Goal: Task Accomplishment & Management: Manage account settings

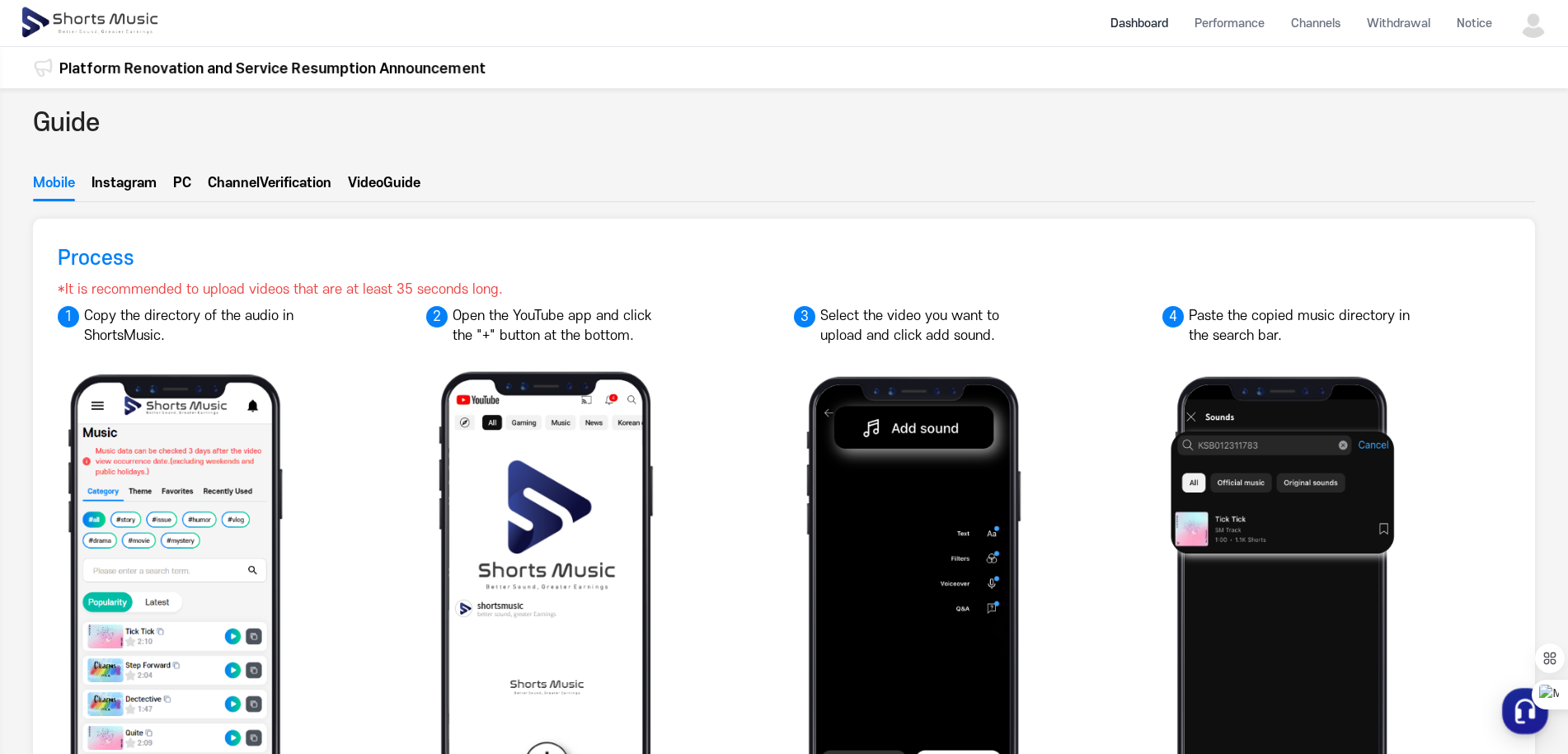
click at [1142, 23] on li "Dashboard" at bounding box center [1139, 24] width 84 height 44
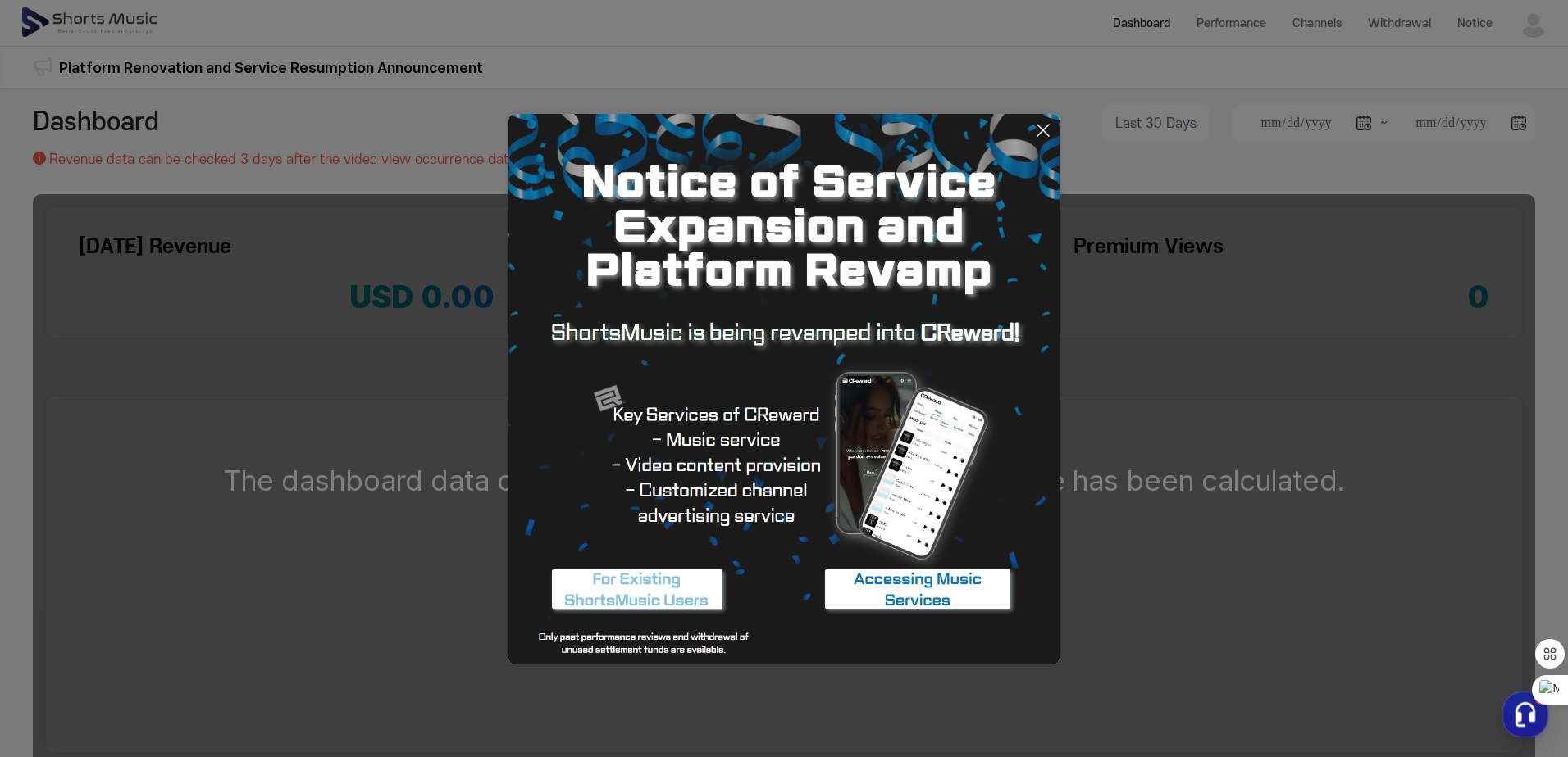
click at [1048, 124] on icon at bounding box center [1043, 130] width 11 height 11
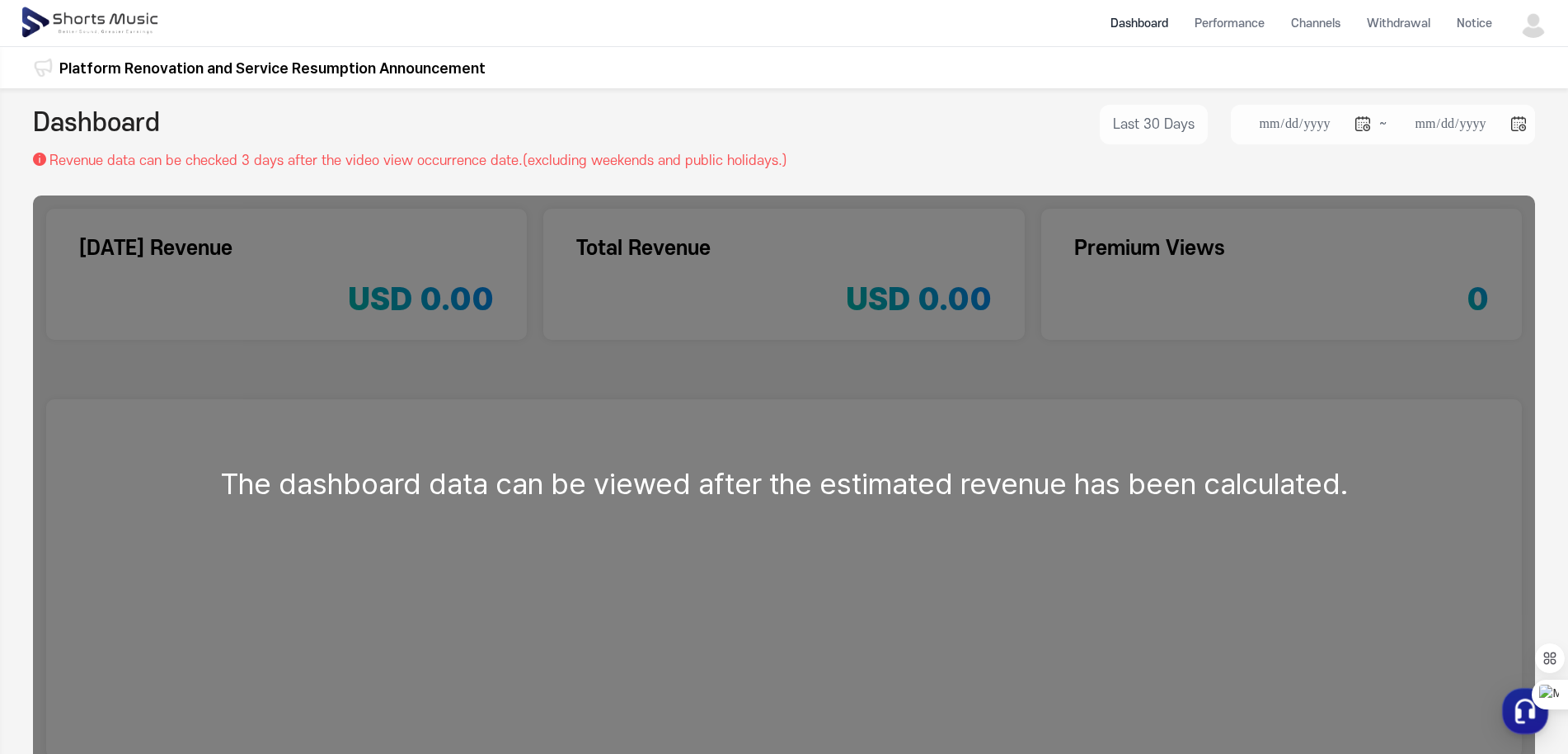
click at [1538, 31] on img at bounding box center [1533, 23] width 30 height 30
click at [1486, 97] on link "My Page" at bounding box center [1489, 96] width 106 height 30
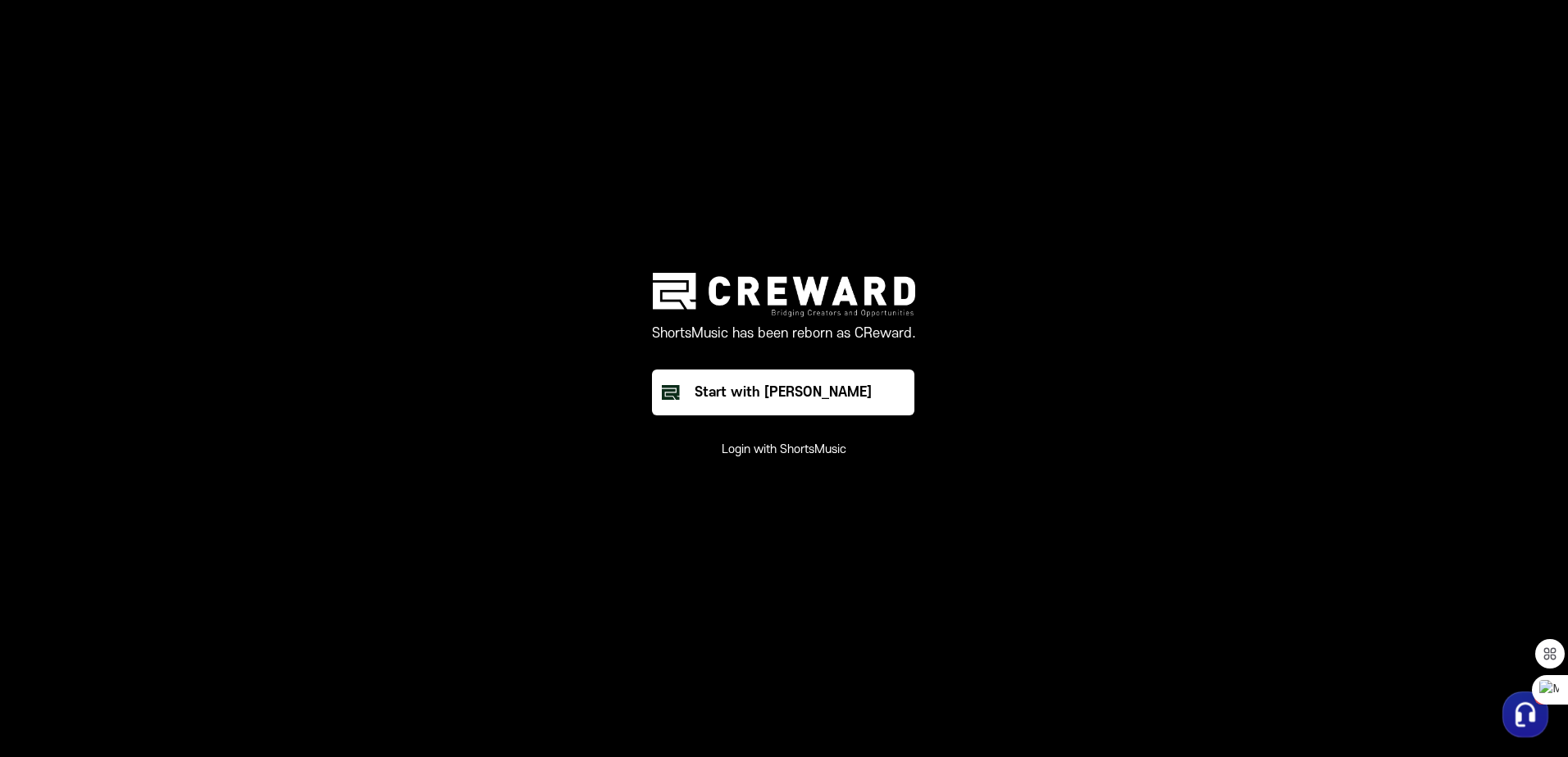
click at [811, 452] on button "Login with ShortsMusic" at bounding box center [783, 449] width 124 height 16
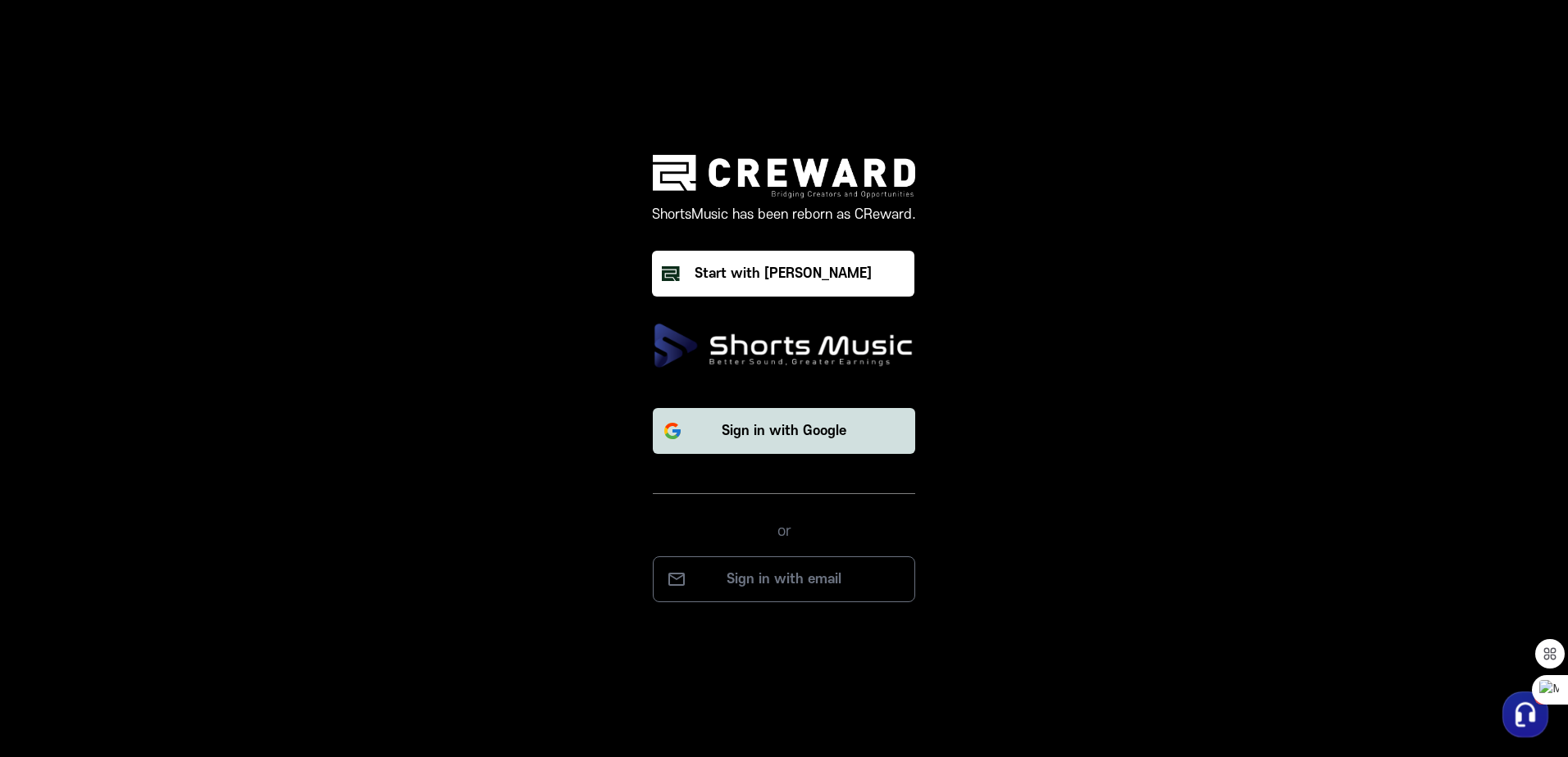
click at [756, 442] on button "Sign in with Google" at bounding box center [783, 431] width 263 height 45
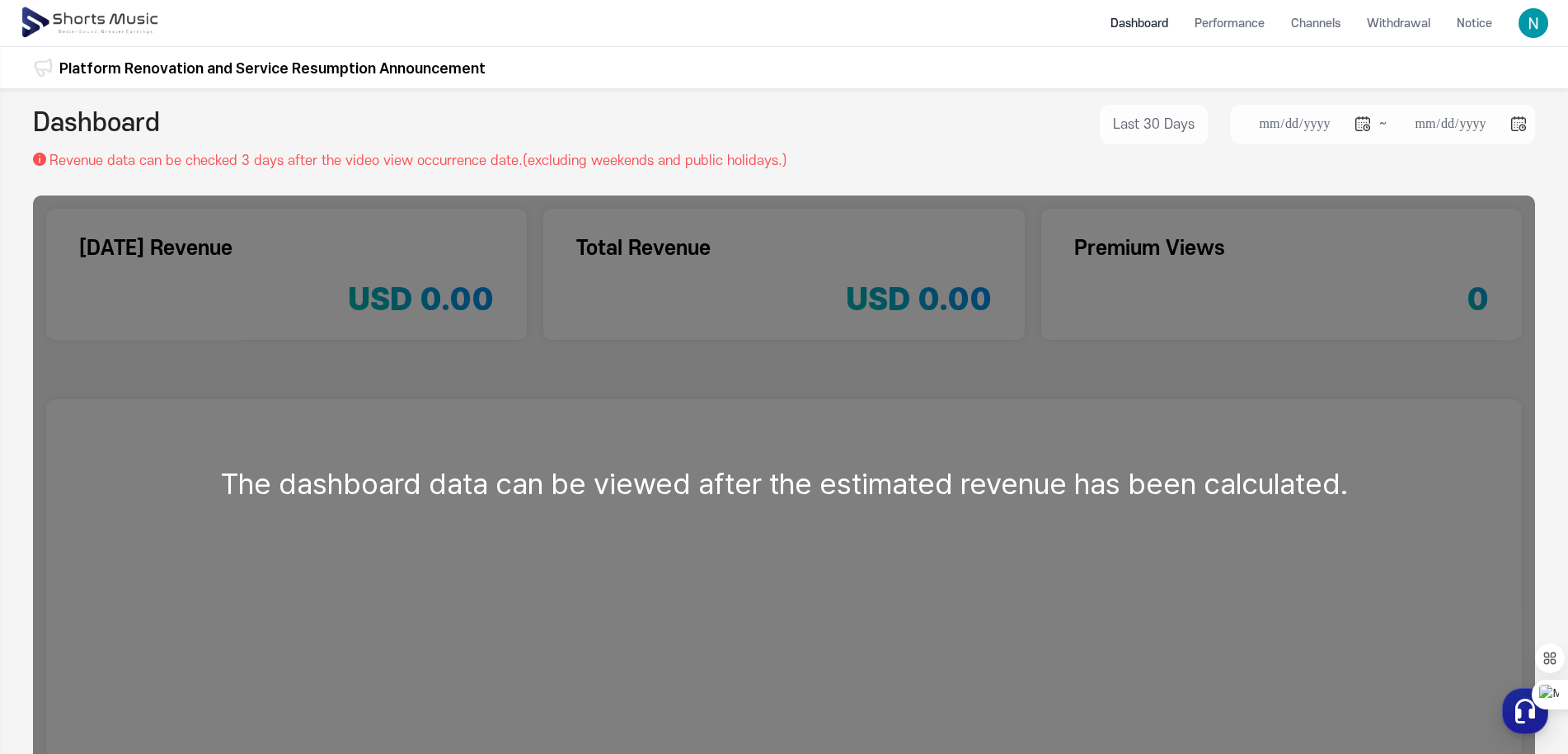
click at [1139, 24] on li "Dashboard" at bounding box center [1139, 24] width 84 height 44
click at [105, 19] on img at bounding box center [92, 23] width 143 height 46
click at [1267, 24] on li "Performance" at bounding box center [1229, 24] width 96 height 44
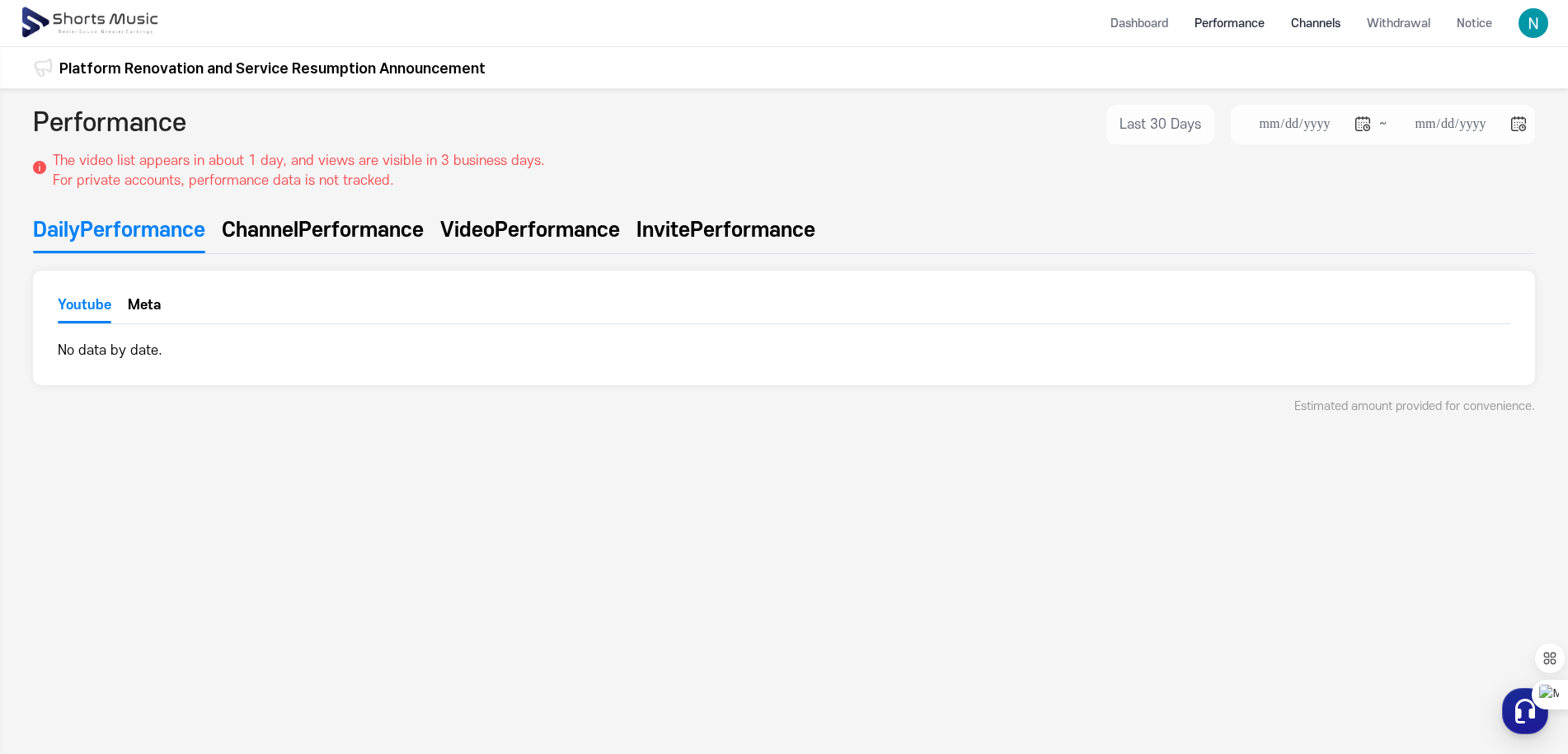
click at [1303, 24] on li "Channels" at bounding box center [1316, 24] width 76 height 44
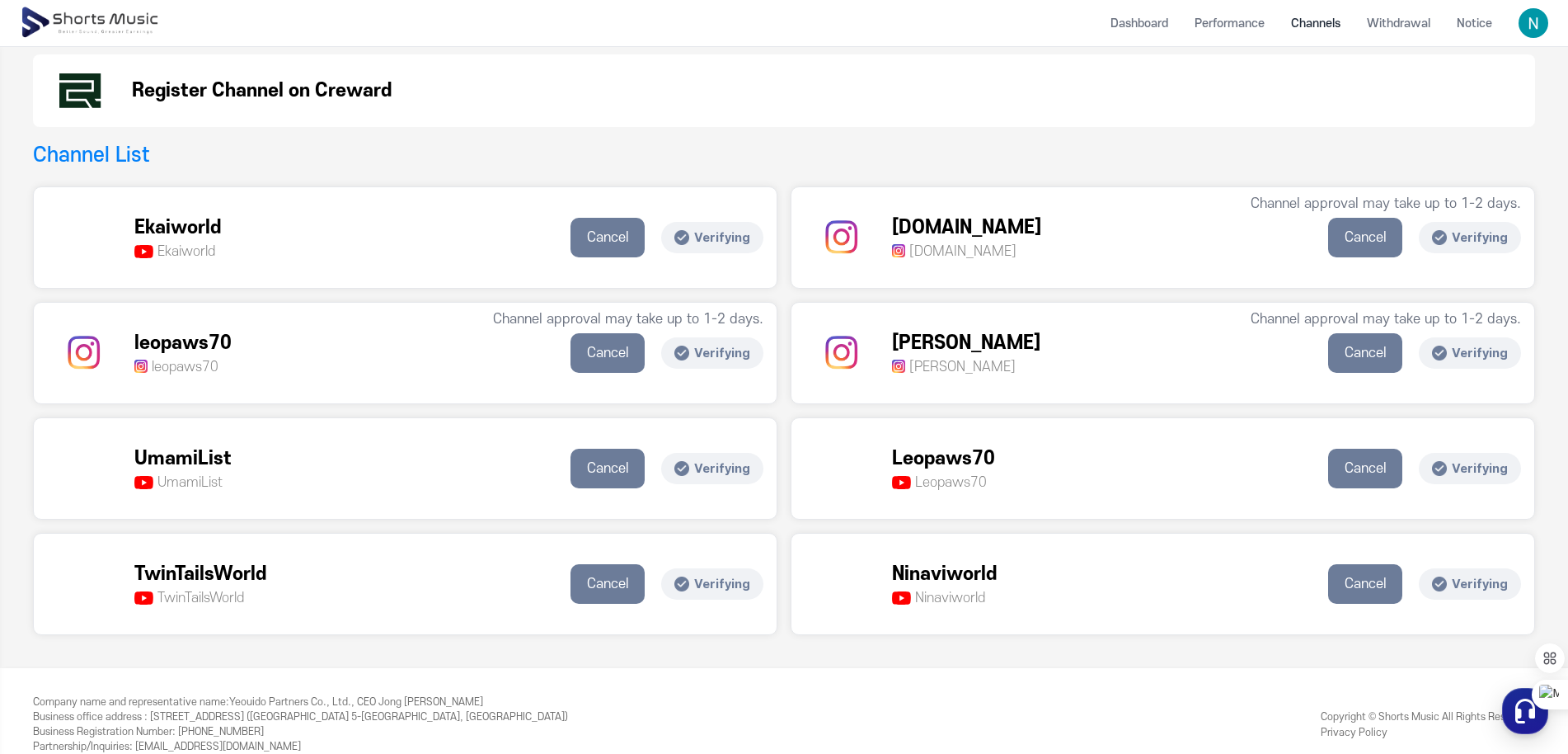
scroll to position [192, 0]
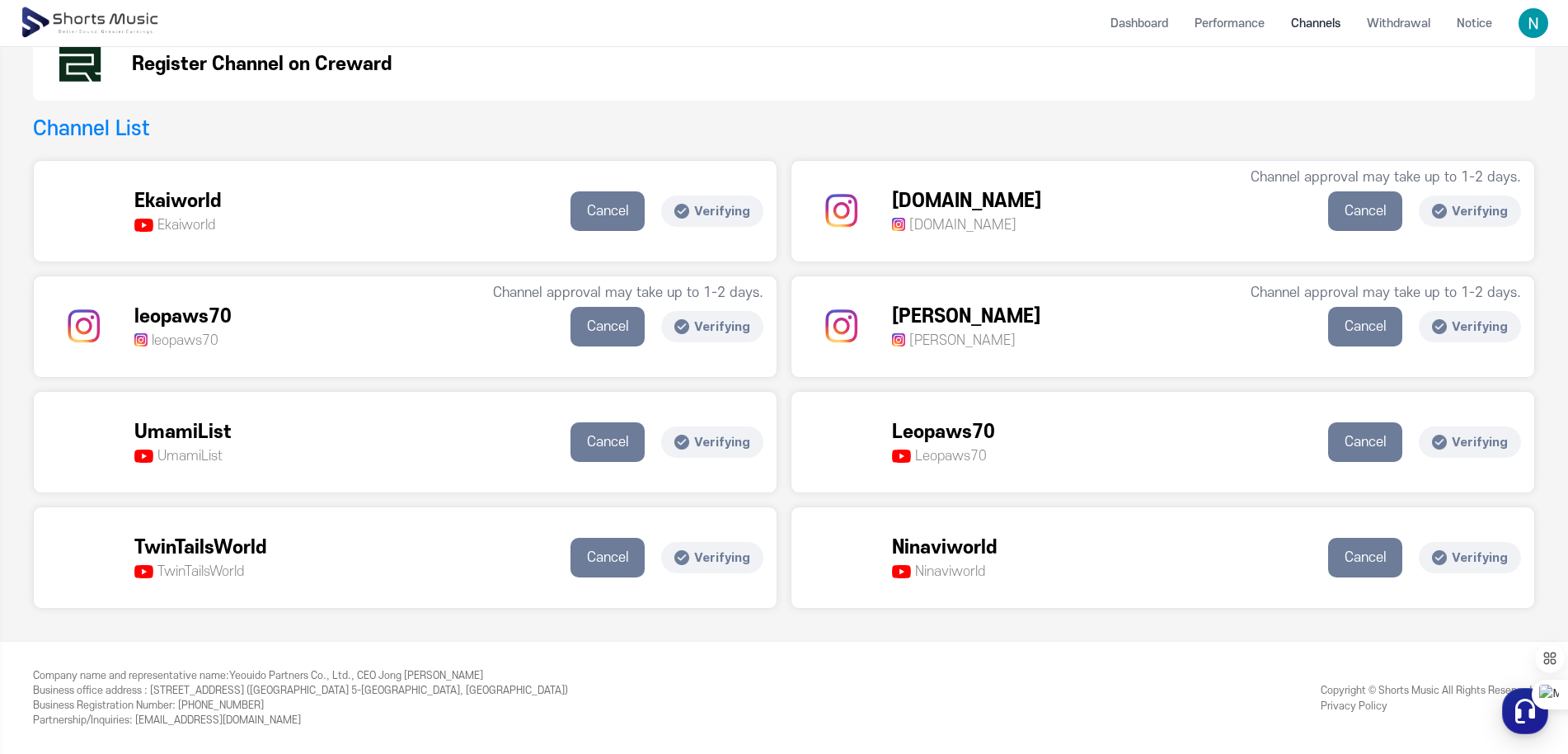
click at [714, 329] on p "Verifying" at bounding box center [712, 327] width 102 height 32
click at [937, 435] on p "Leopaws70" at bounding box center [944, 432] width 103 height 28
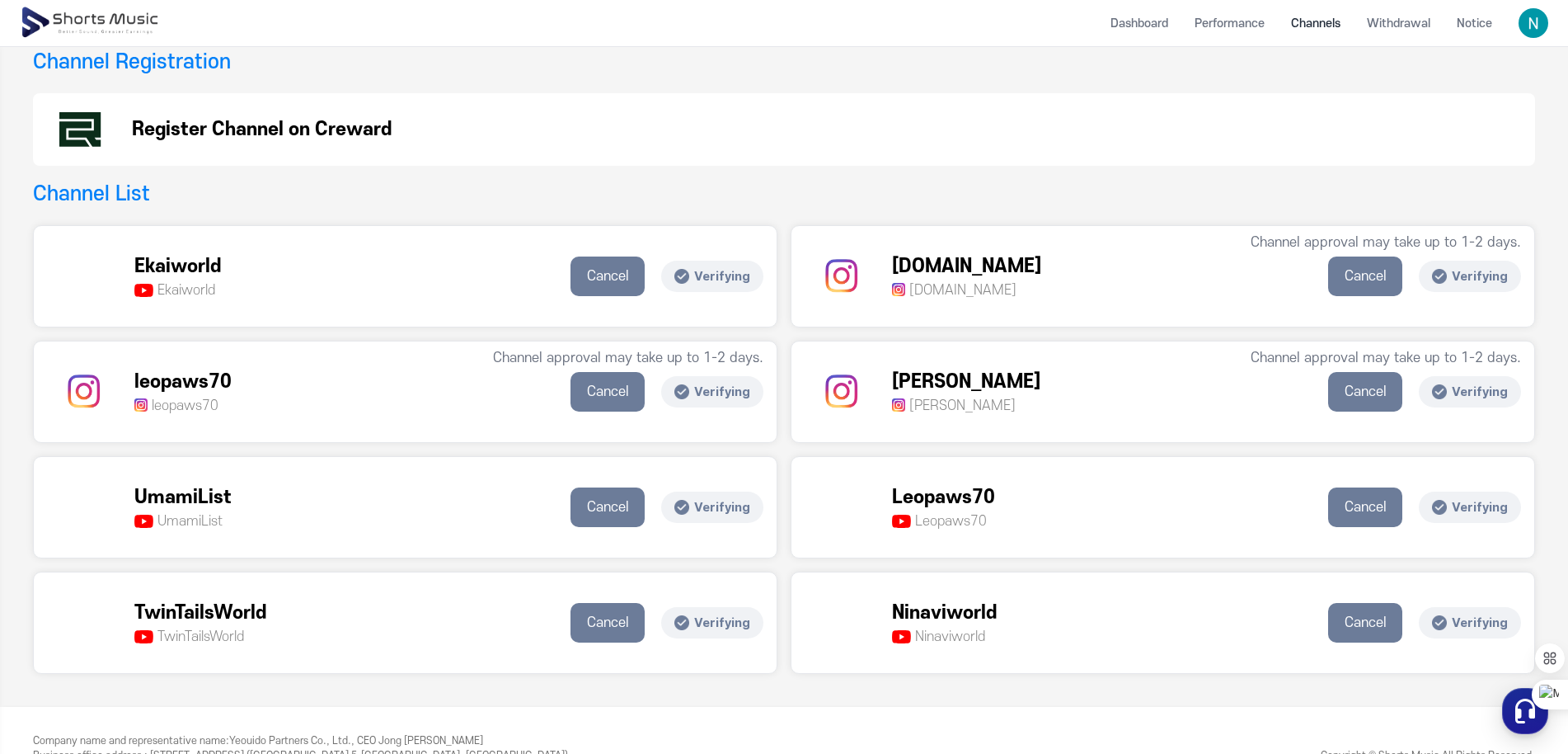
scroll to position [0, 0]
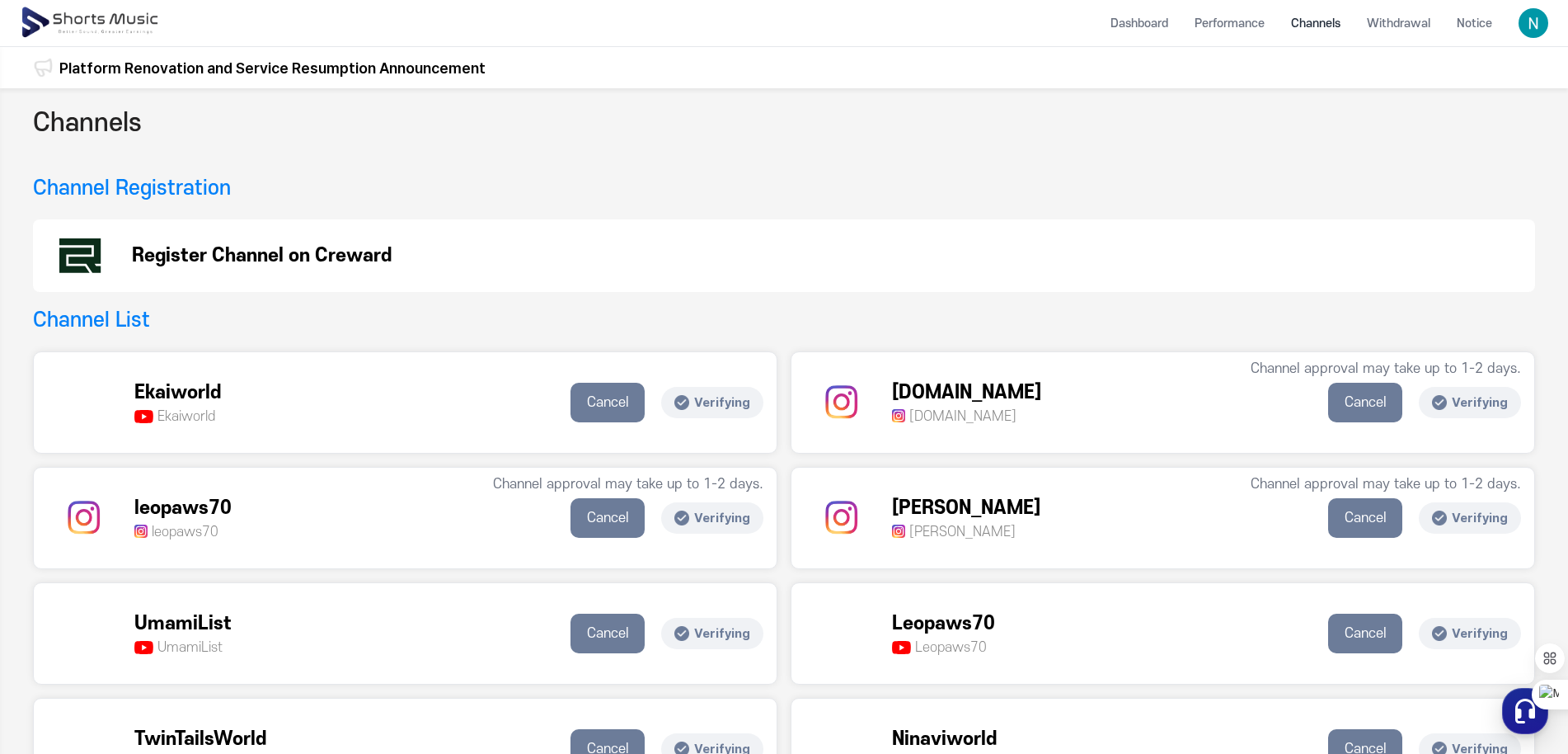
click at [71, 23] on img at bounding box center [92, 23] width 143 height 46
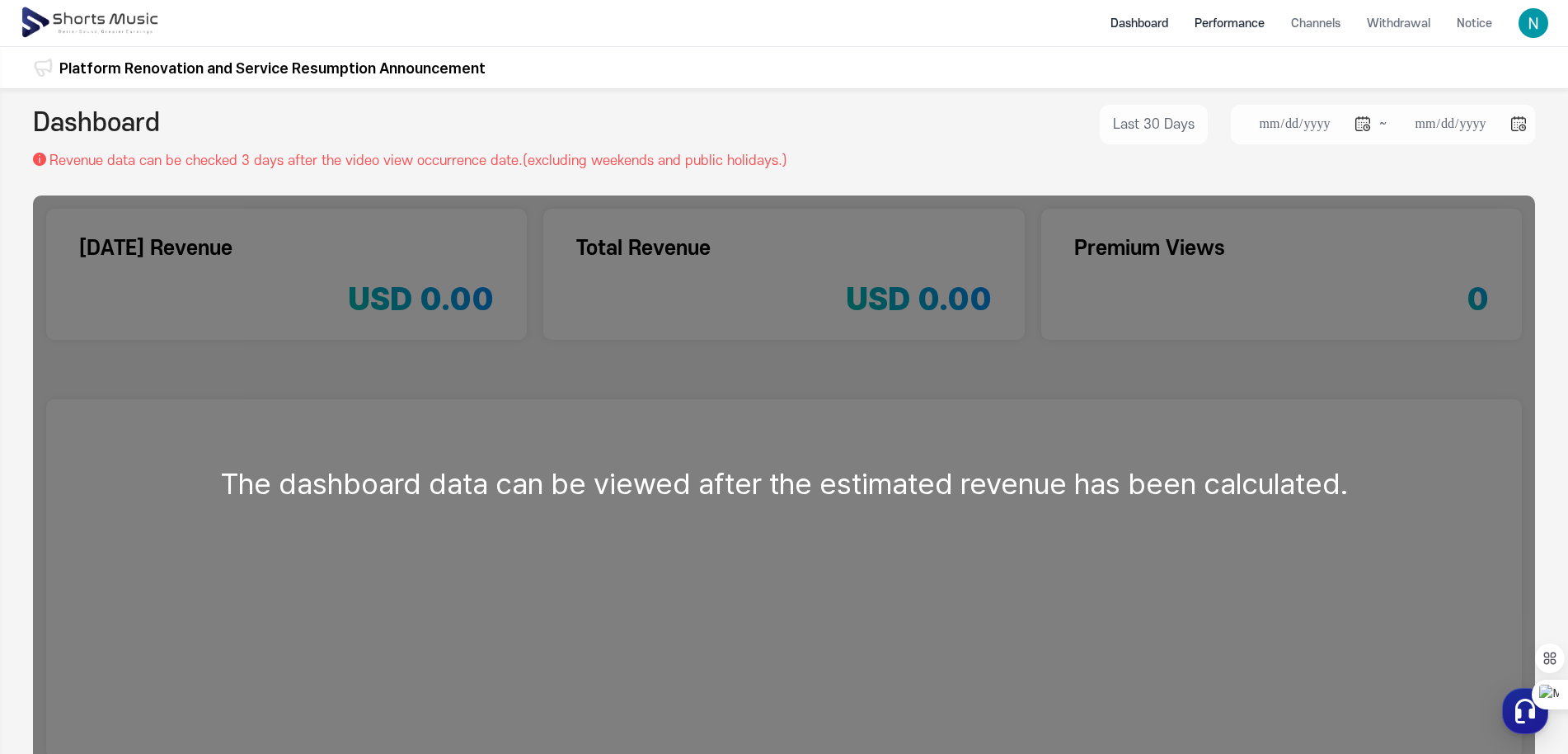
click at [1249, 24] on li "Performance" at bounding box center [1229, 24] width 96 height 44
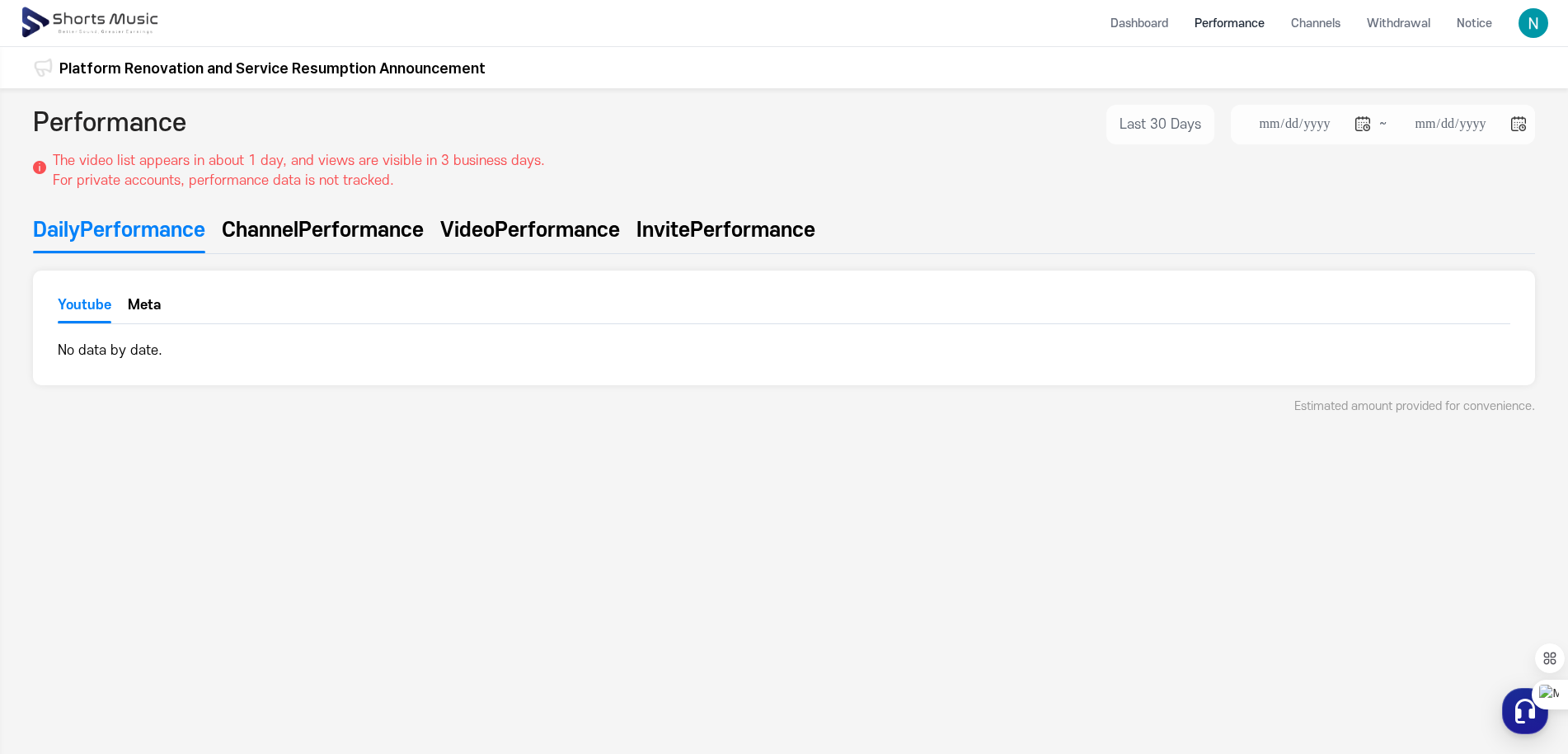
click at [329, 231] on span "Performance" at bounding box center [360, 230] width 125 height 30
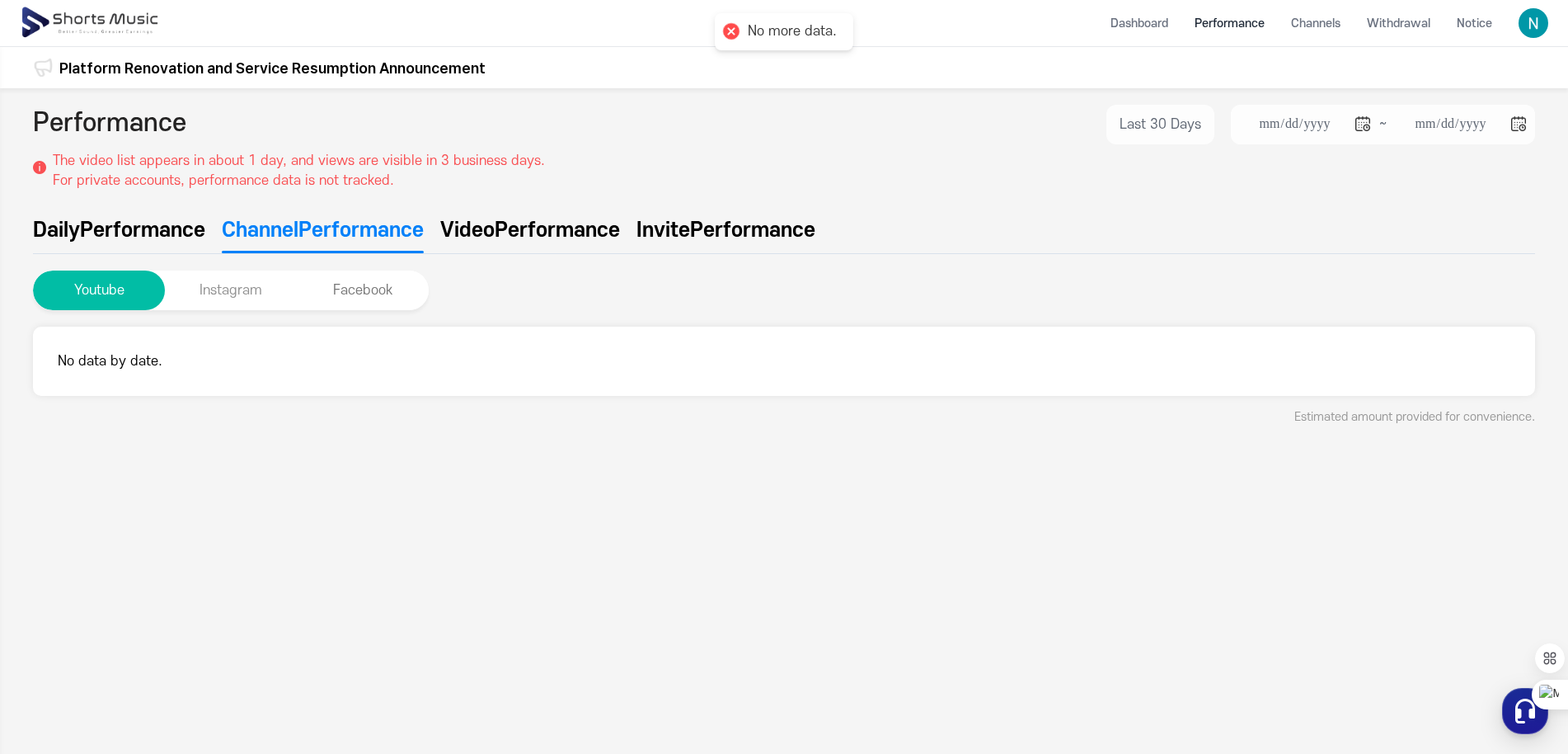
click at [200, 299] on button "Instagram" at bounding box center [231, 291] width 132 height 40
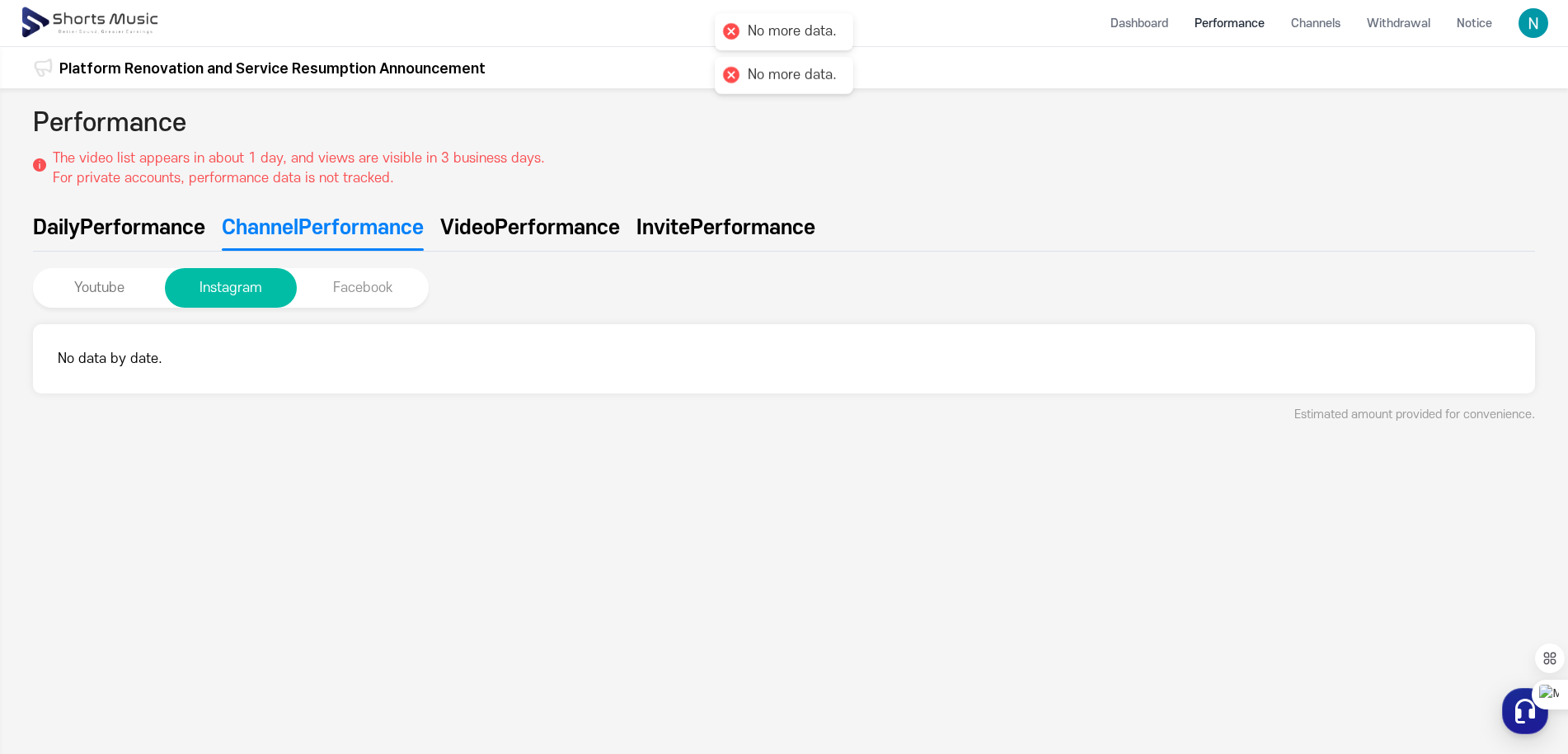
click at [364, 292] on button "Facebook" at bounding box center [362, 288] width 132 height 40
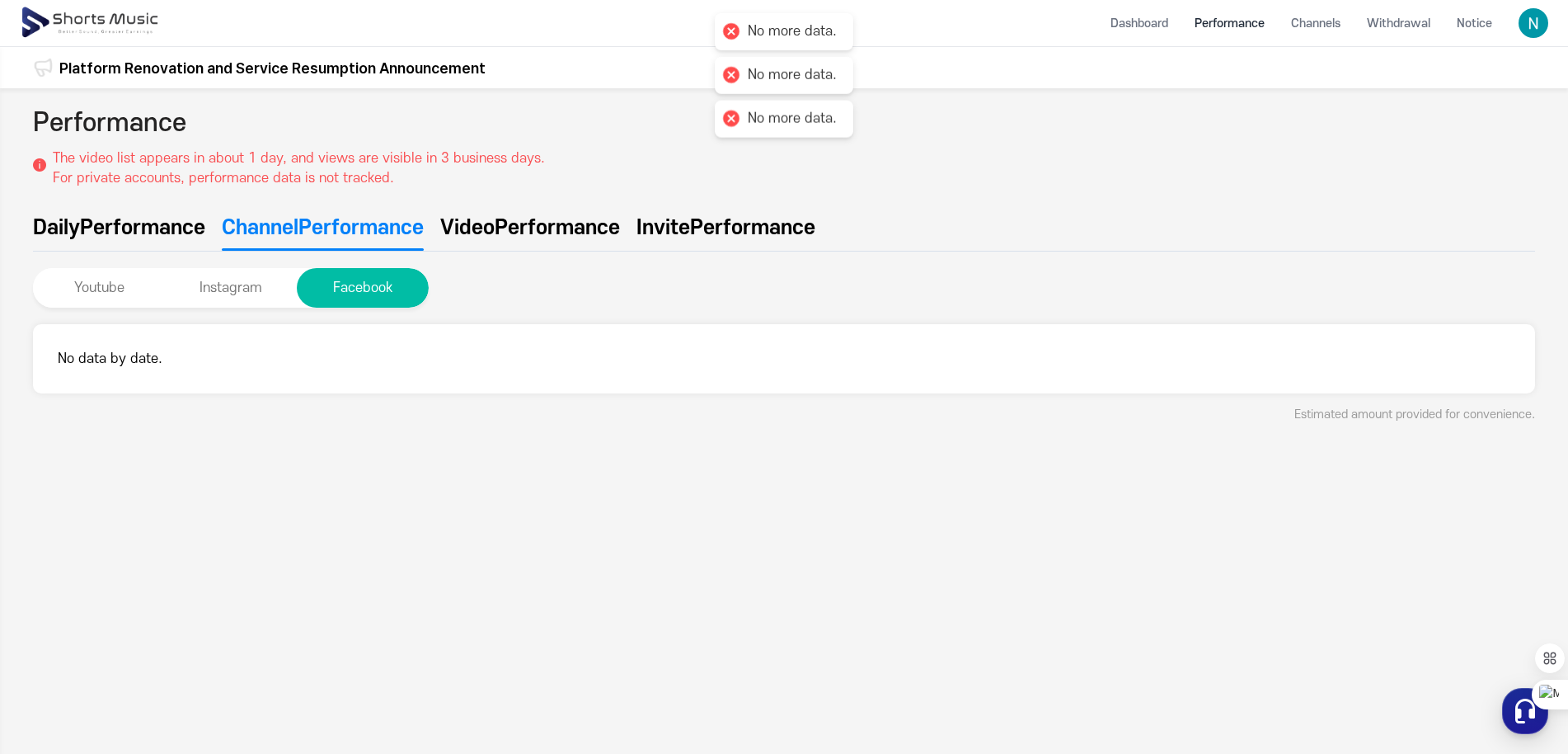
click at [573, 235] on span "Performance" at bounding box center [557, 227] width 125 height 30
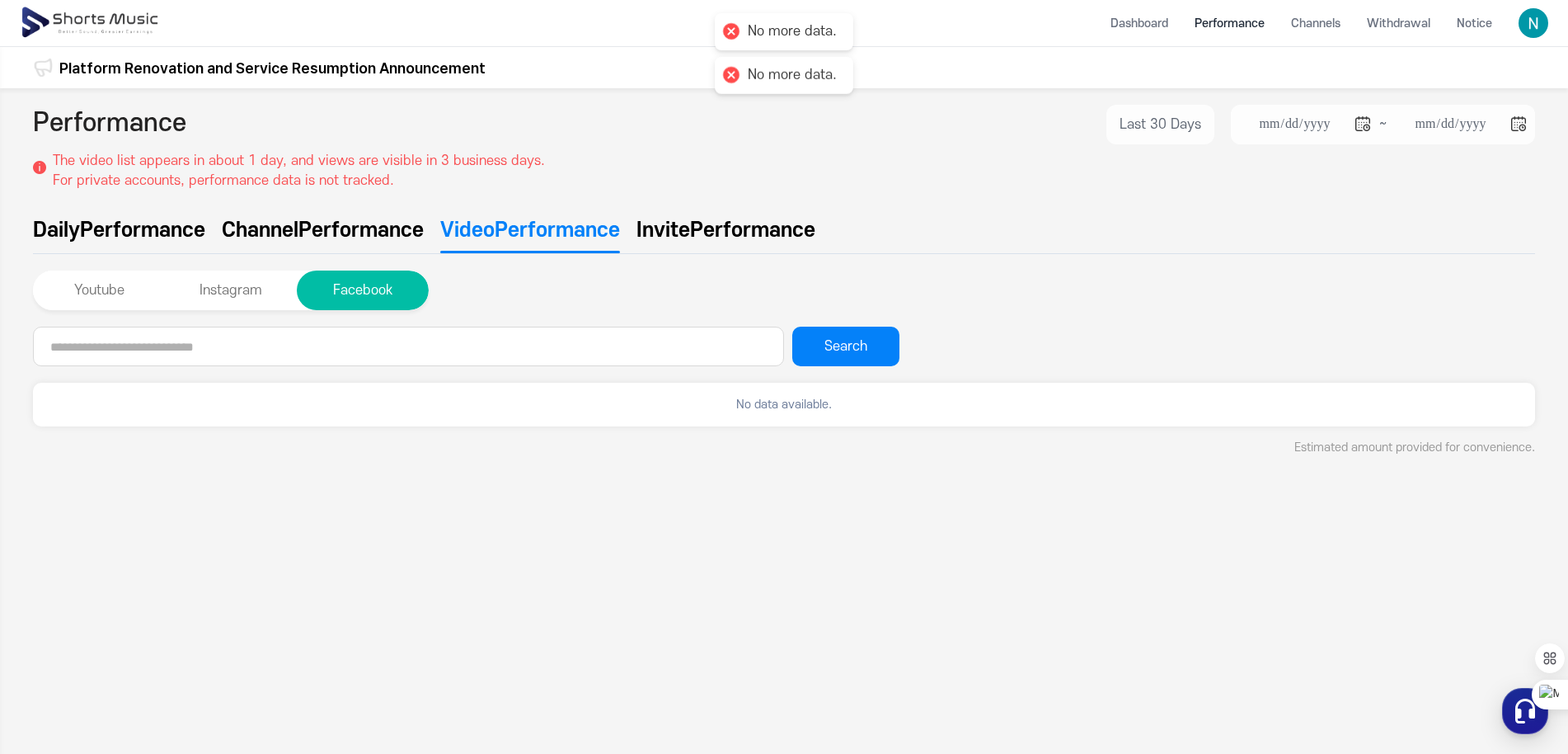
click at [690, 226] on span "Invite" at bounding box center [663, 230] width 53 height 30
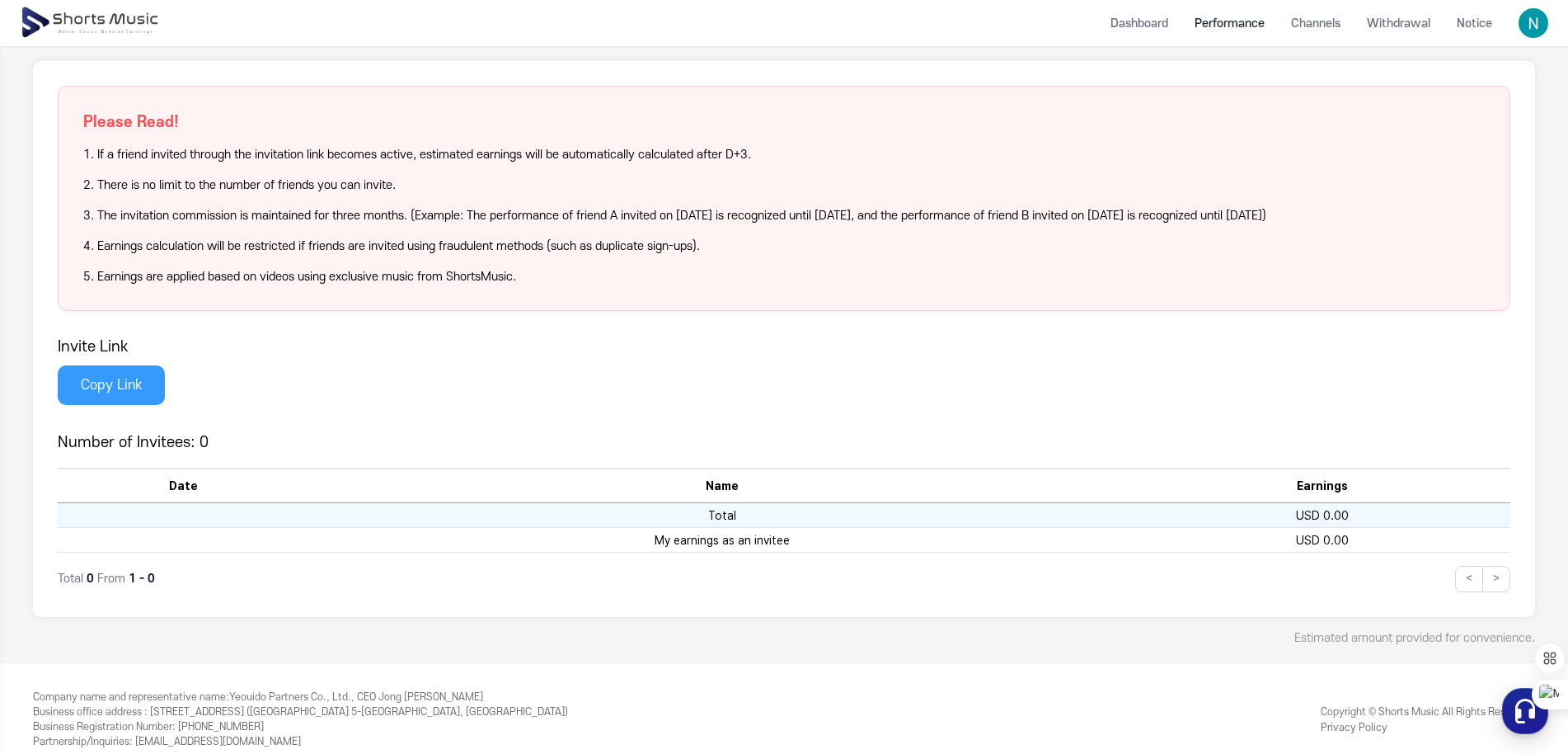
scroll to position [231, 0]
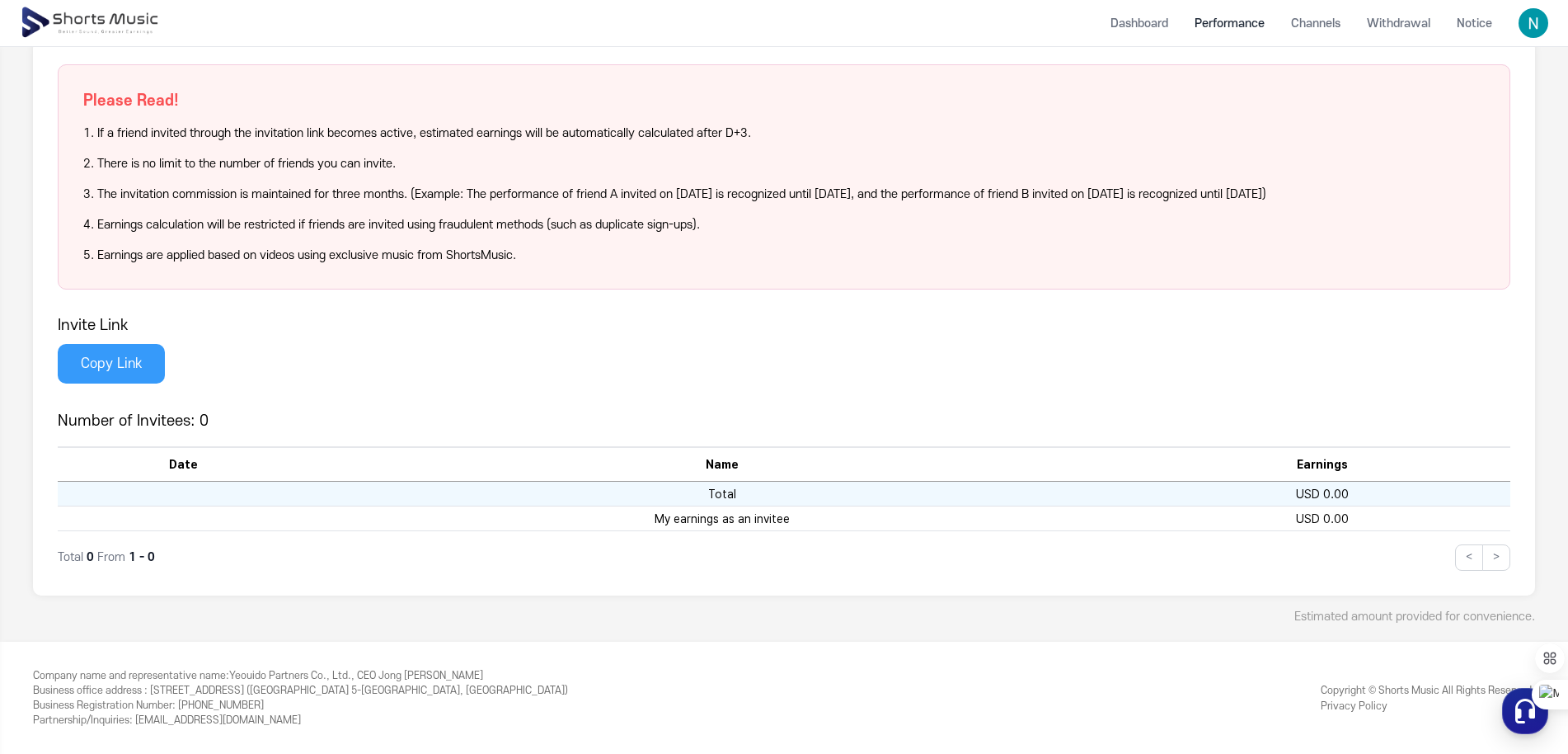
click at [132, 362] on button "Copy Link" at bounding box center [112, 364] width 107 height 40
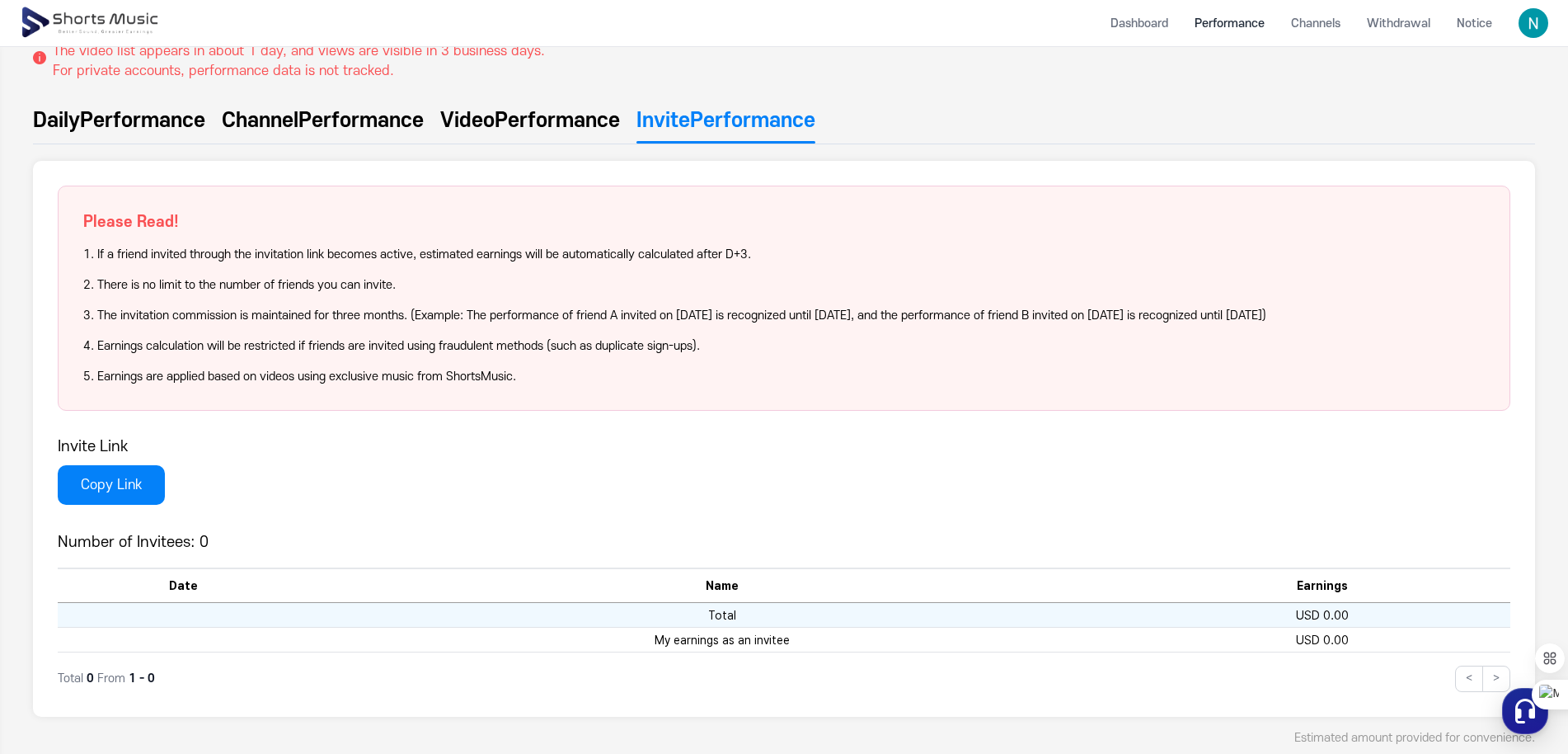
scroll to position [0, 0]
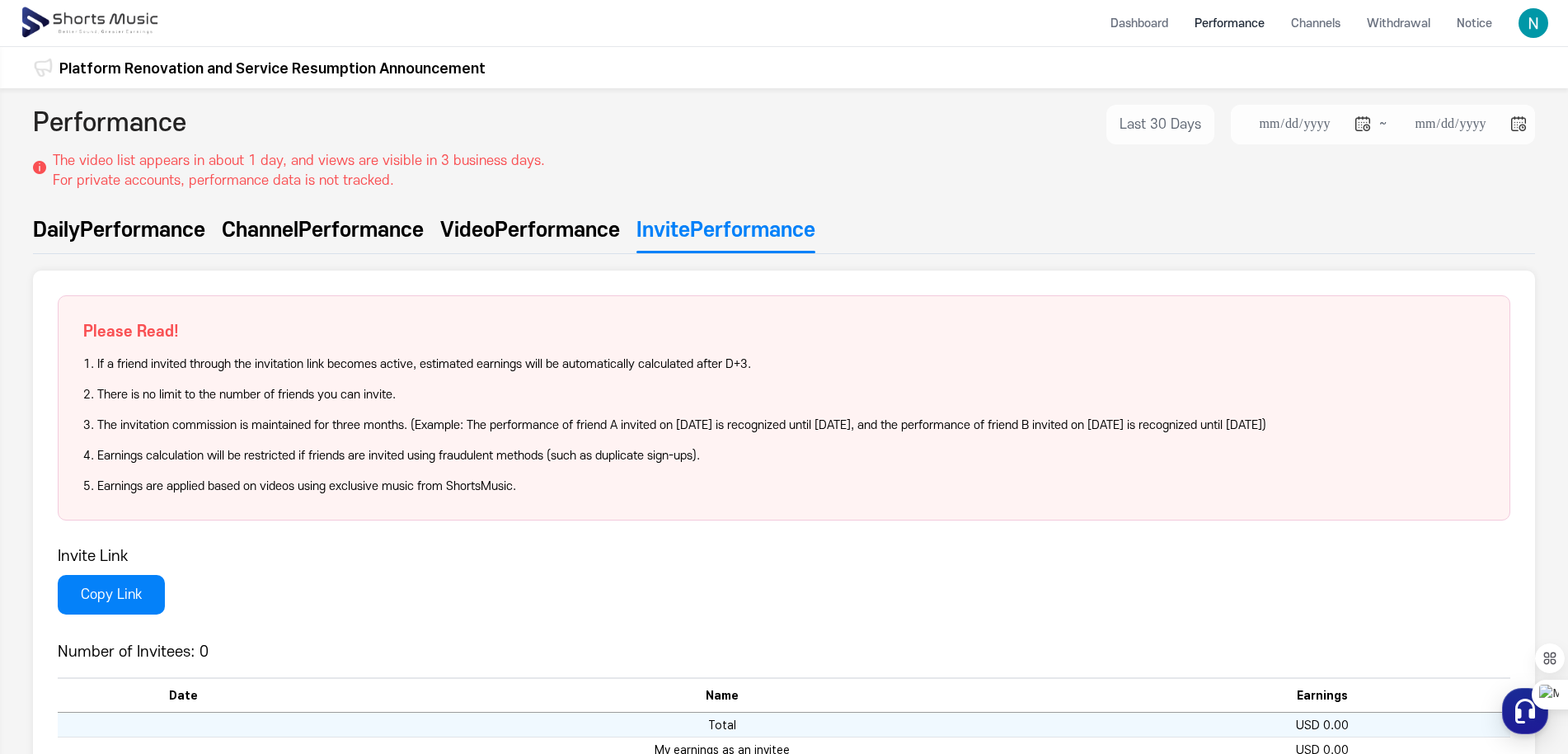
click at [125, 23] on img at bounding box center [92, 23] width 143 height 46
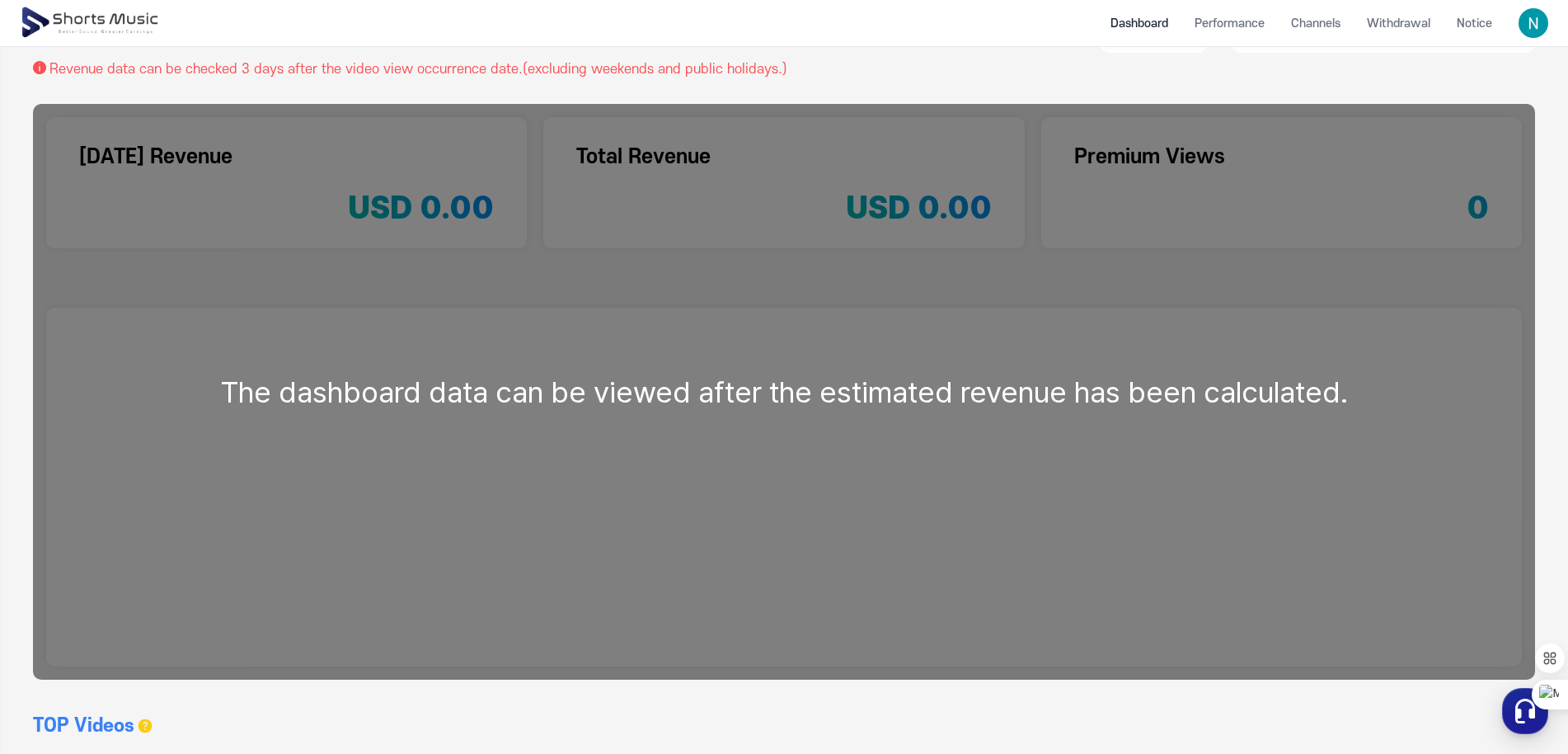
scroll to position [248, 0]
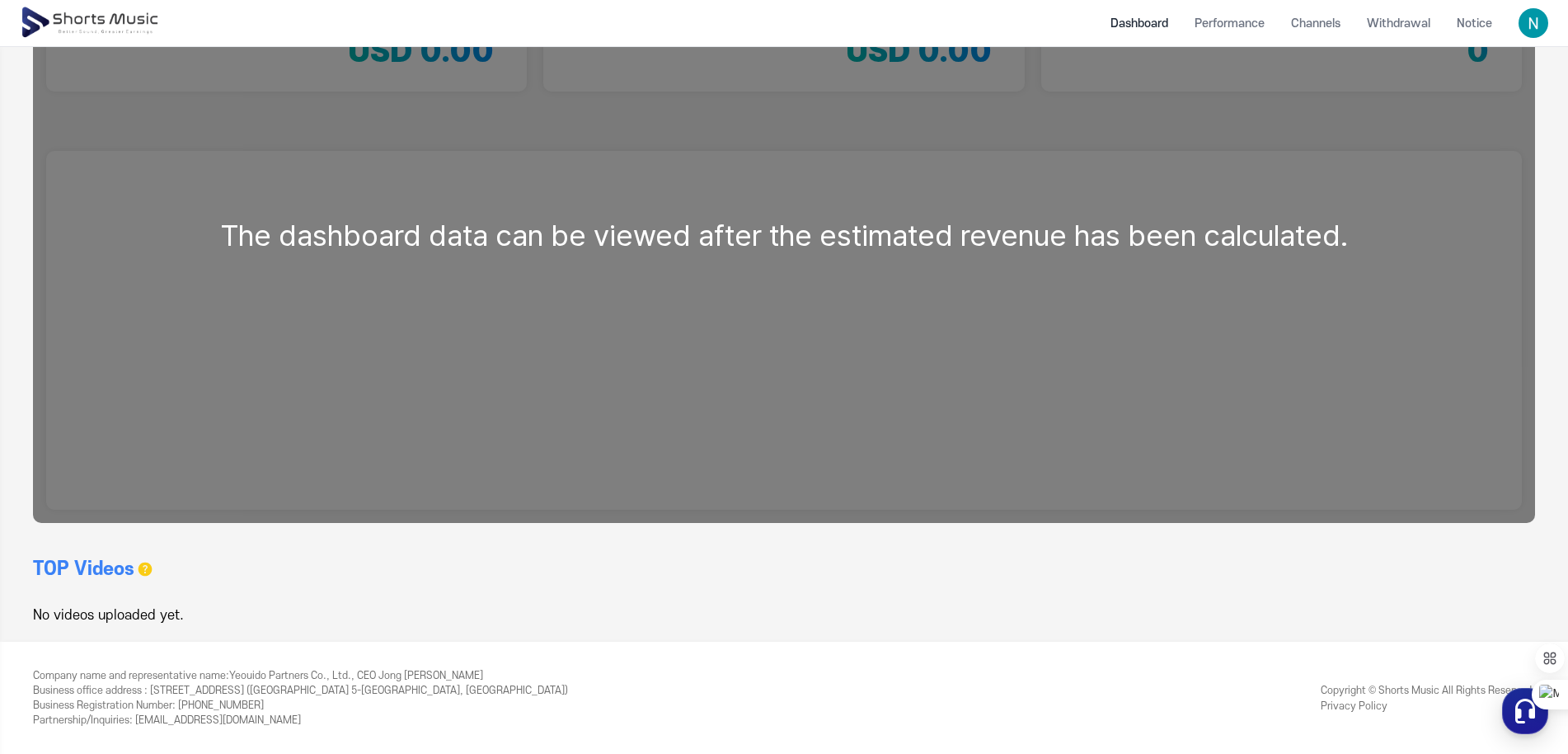
click at [117, 567] on h3 "TOP Videos" at bounding box center [84, 569] width 101 height 27
click at [126, 581] on h3 "TOP Videos" at bounding box center [84, 569] width 101 height 27
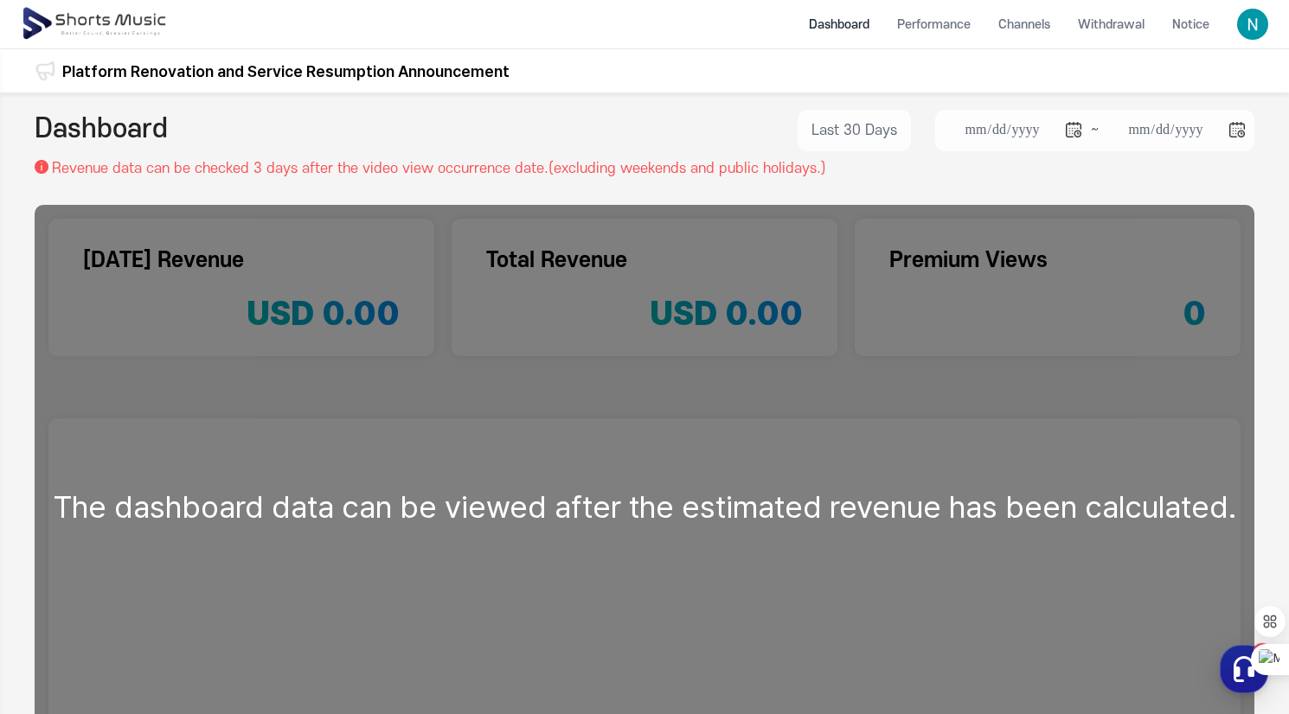
click at [1250, 32] on img at bounding box center [1252, 24] width 31 height 31
click at [1210, 109] on link "My Page" at bounding box center [1205, 101] width 111 height 31
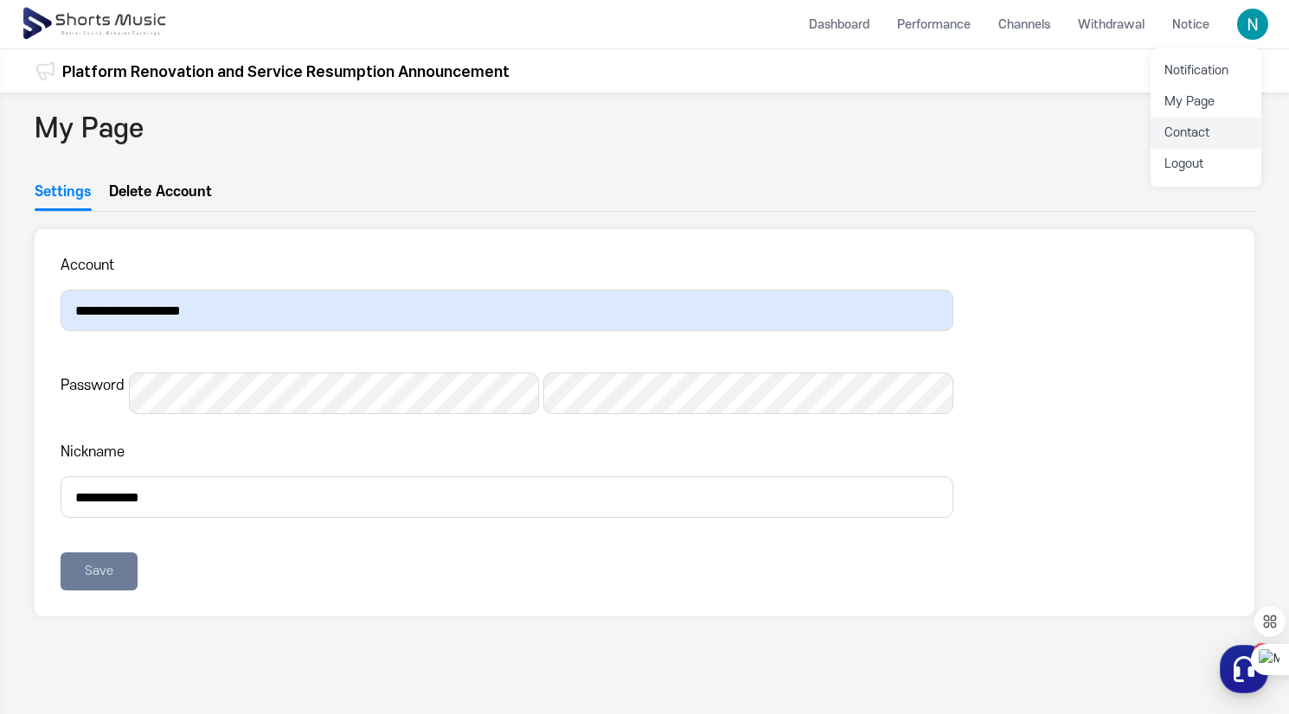
click at [1203, 137] on link "Contact" at bounding box center [1205, 133] width 111 height 31
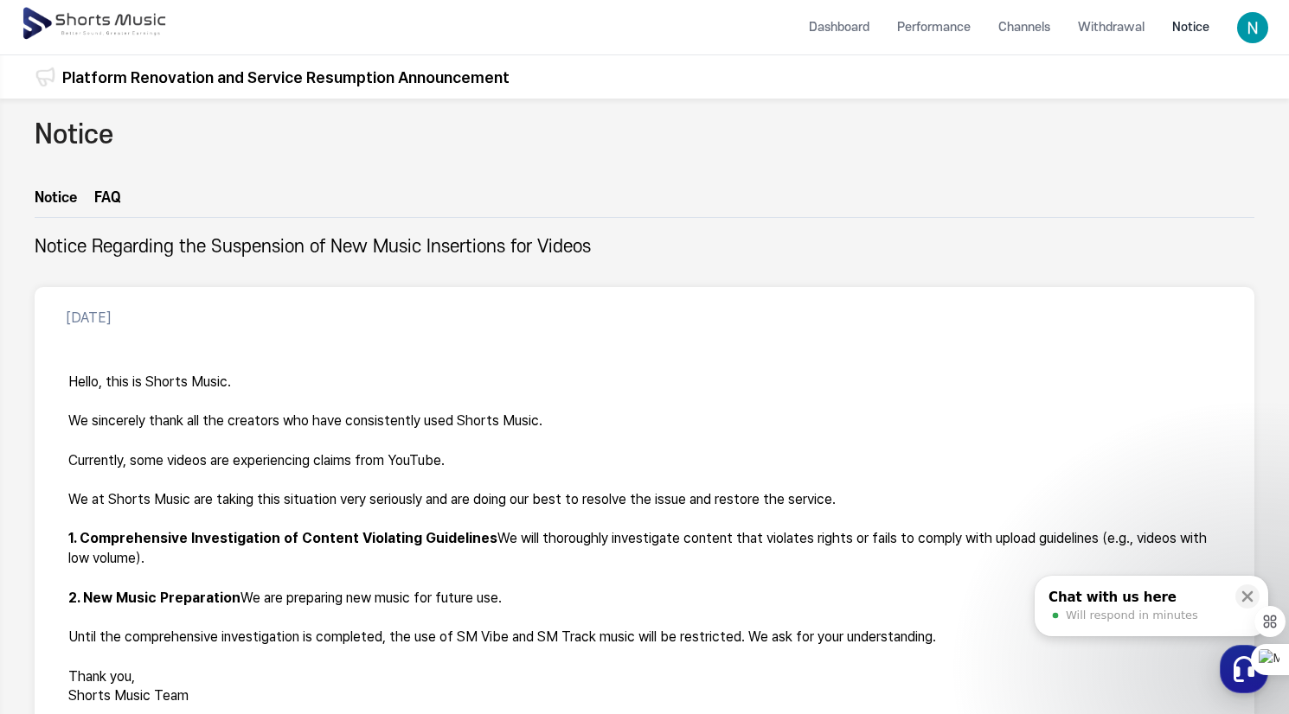
click at [42, 19] on img at bounding box center [96, 24] width 150 height 48
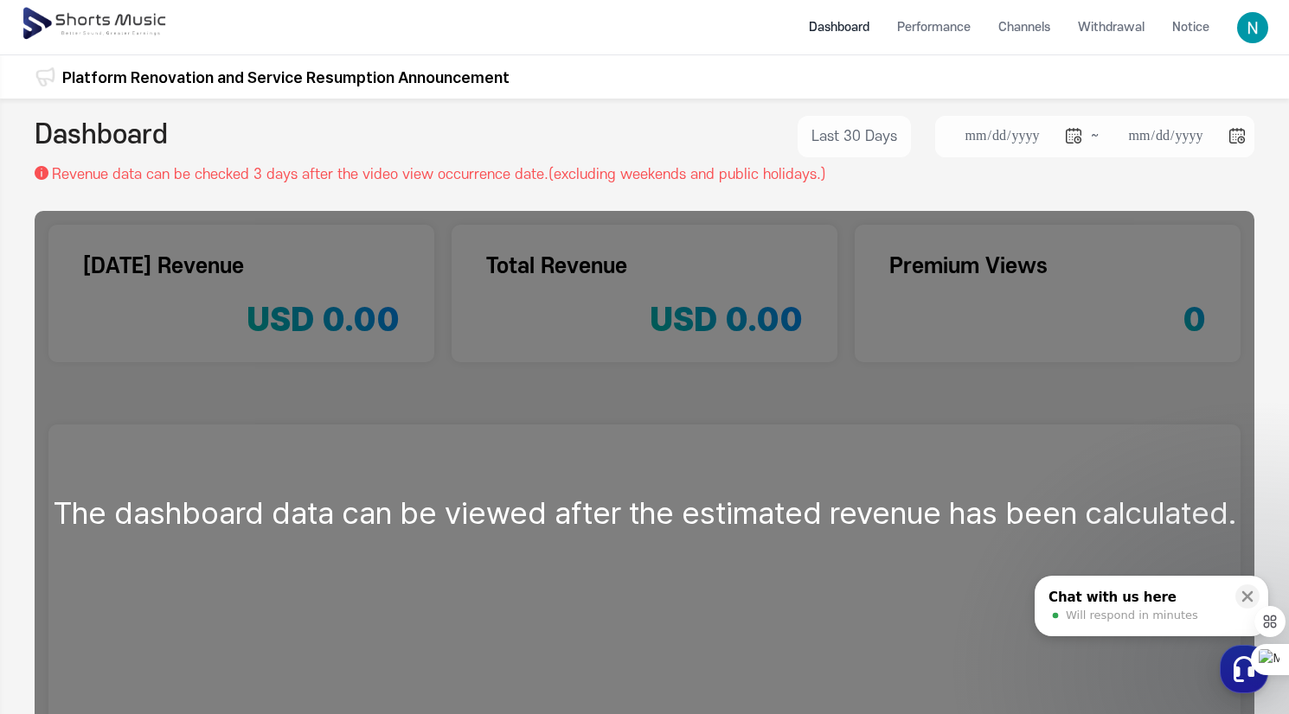
click at [43, 23] on img at bounding box center [96, 24] width 150 height 48
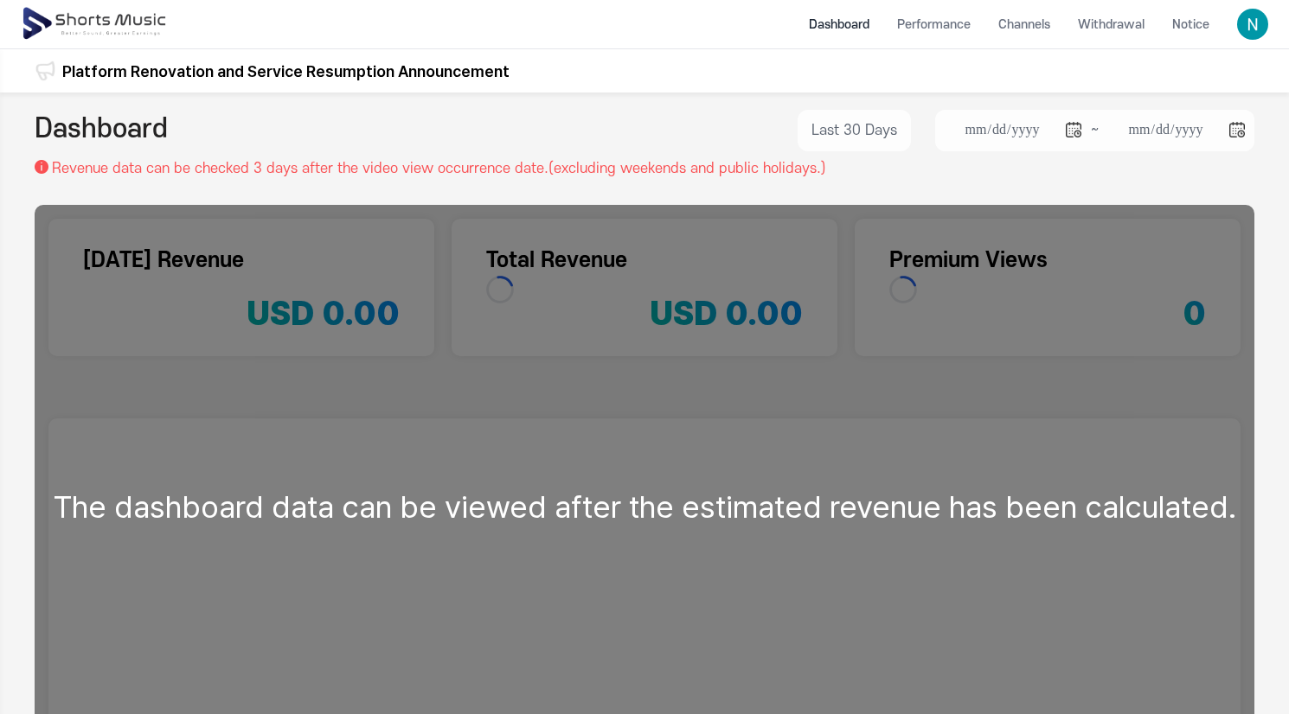
click at [1257, 28] on img at bounding box center [1252, 24] width 31 height 31
click at [1204, 161] on link "Logout" at bounding box center [1205, 164] width 111 height 31
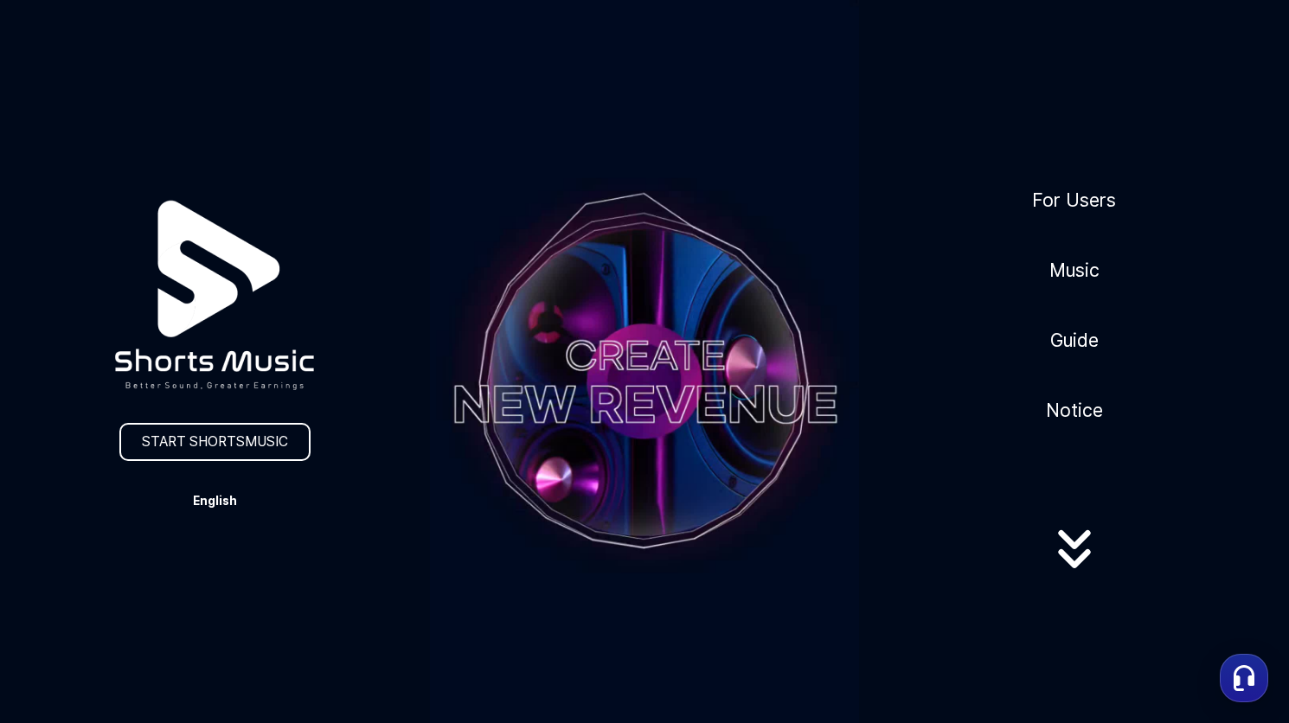
click at [223, 504] on button "English" at bounding box center [214, 501] width 83 height 24
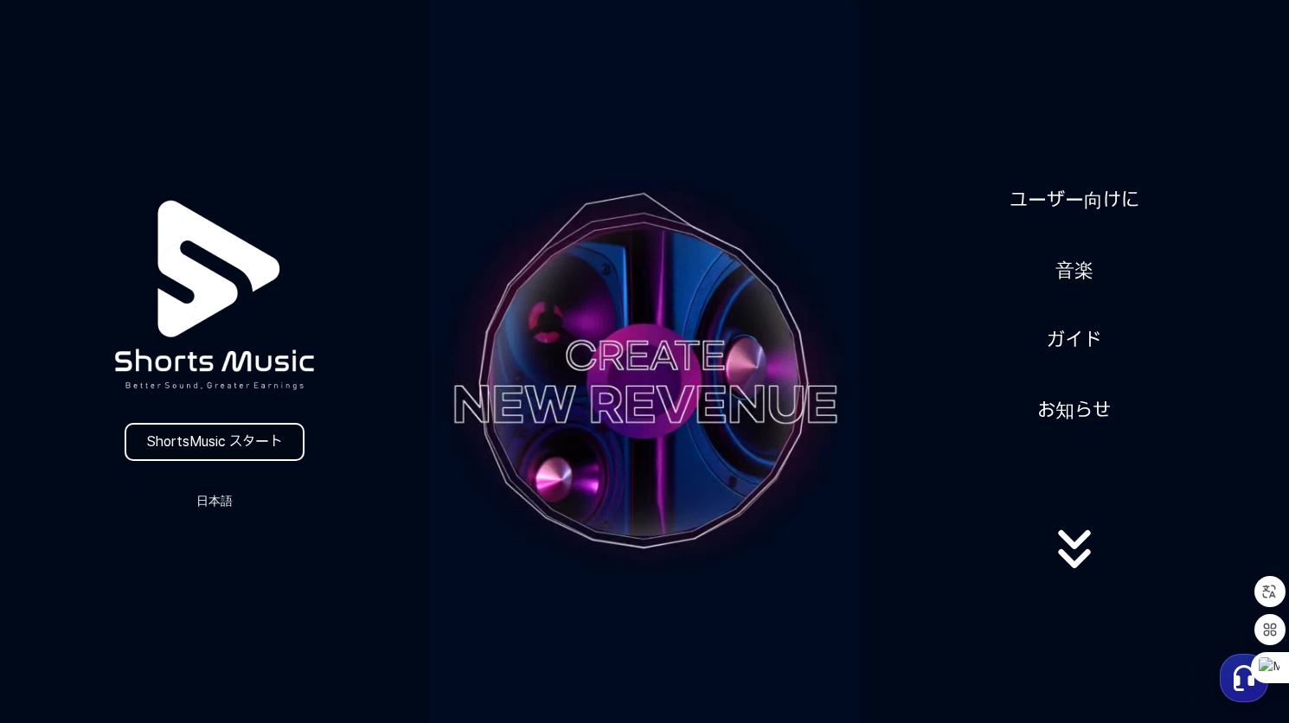
click at [191, 445] on link "ShortsMusic スタート" at bounding box center [215, 442] width 180 height 38
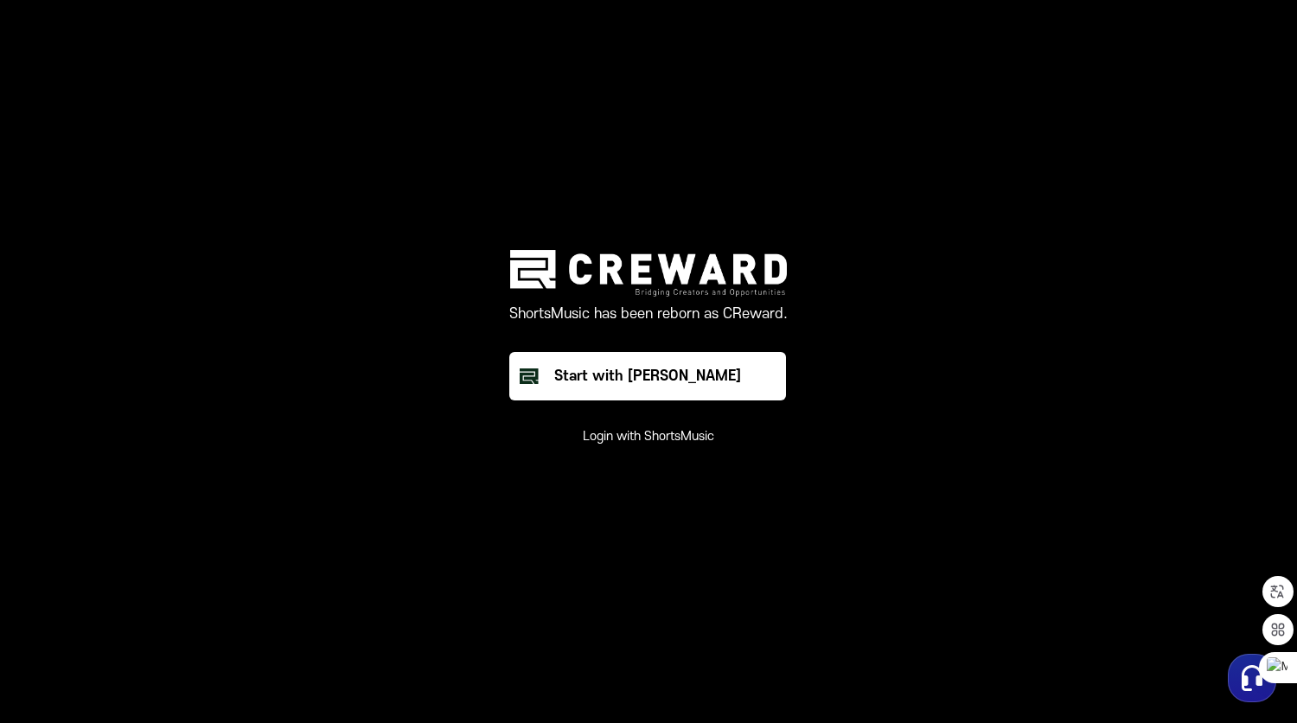
click at [618, 441] on button "Login with ShortsMusic" at bounding box center [648, 436] width 131 height 17
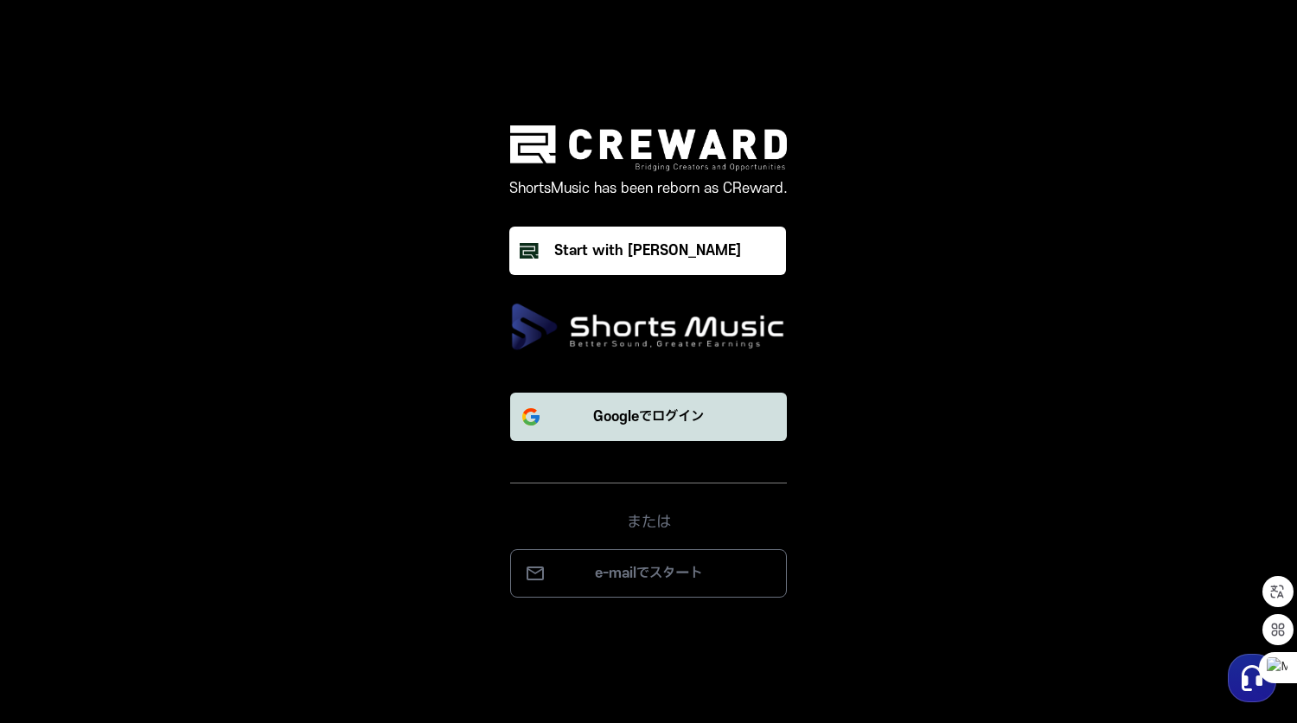
click at [610, 429] on button "Googleでログイン" at bounding box center [648, 417] width 277 height 48
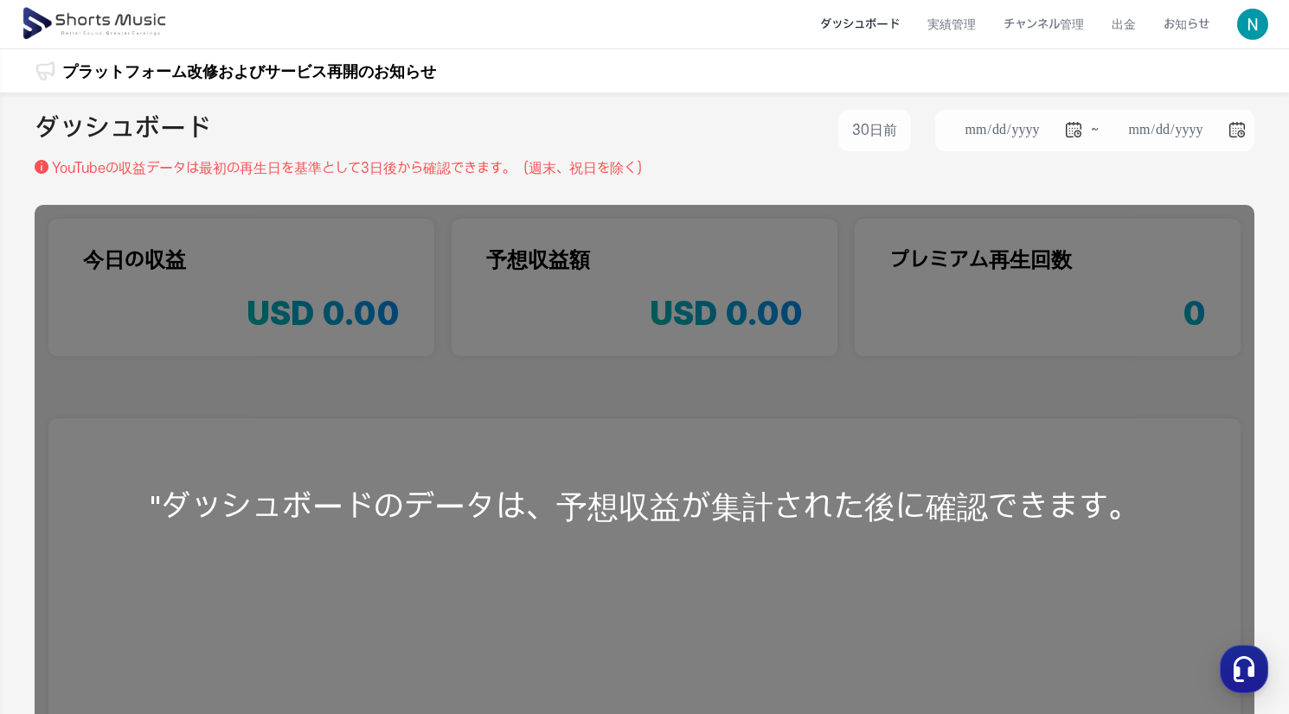
click at [1254, 31] on img at bounding box center [1252, 24] width 31 height 31
click at [1162, 112] on link "マイページ" at bounding box center [1192, 101] width 138 height 31
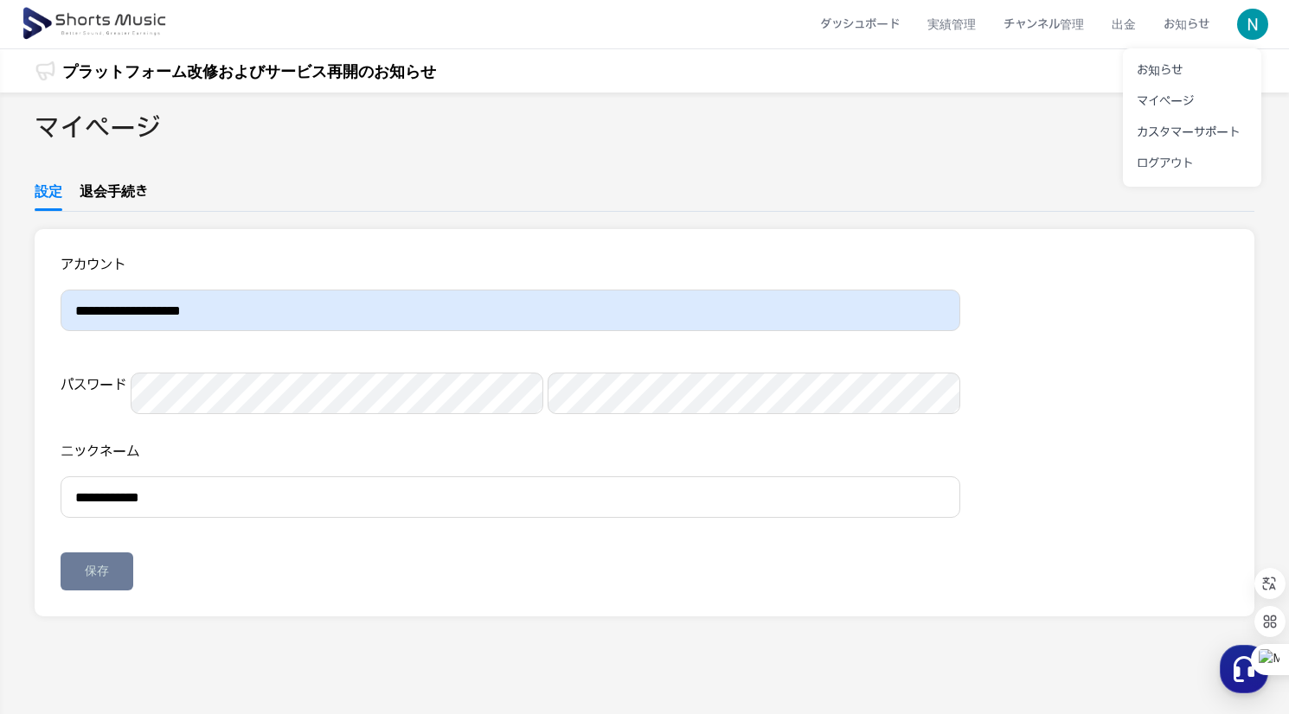
click at [188, 574] on button at bounding box center [644, 357] width 1289 height 714
click at [169, 518] on input "**********" at bounding box center [511, 498] width 900 height 42
type input "*"
type input "******"
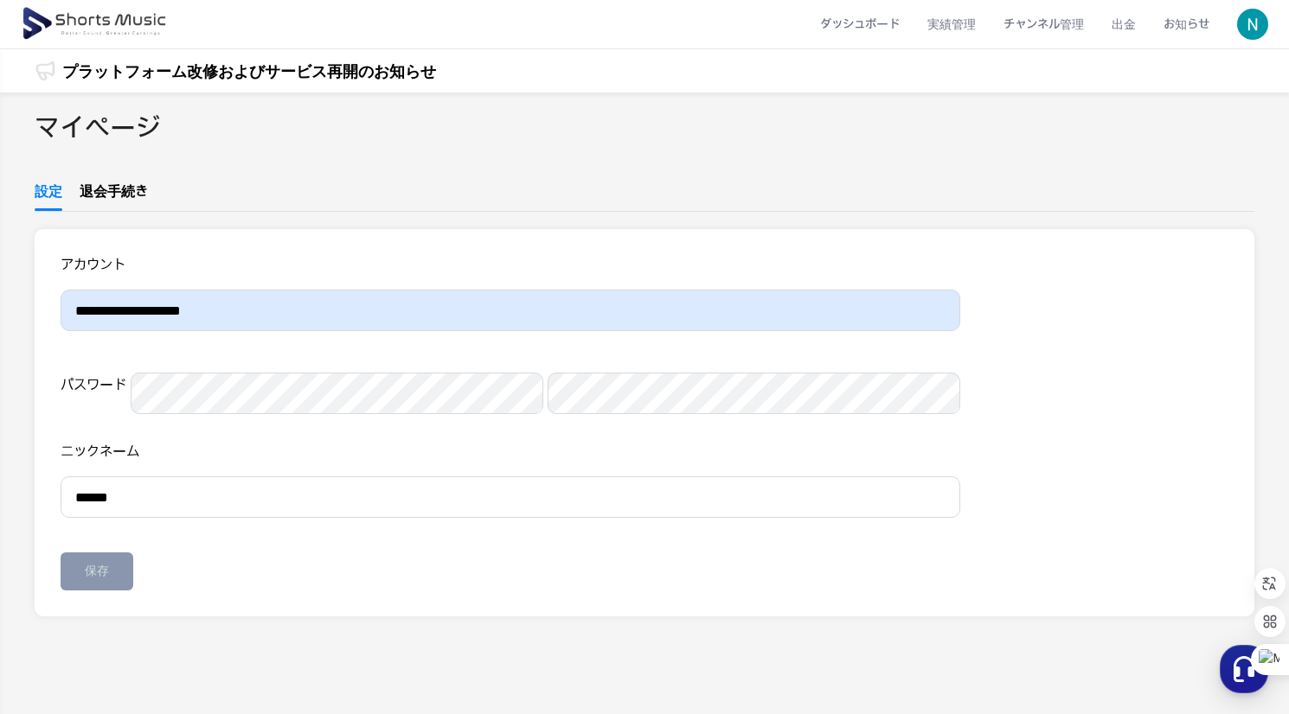
click at [67, 591] on button "保存" at bounding box center [97, 572] width 73 height 38
click at [97, 580] on div "保存" at bounding box center [97, 571] width 24 height 17
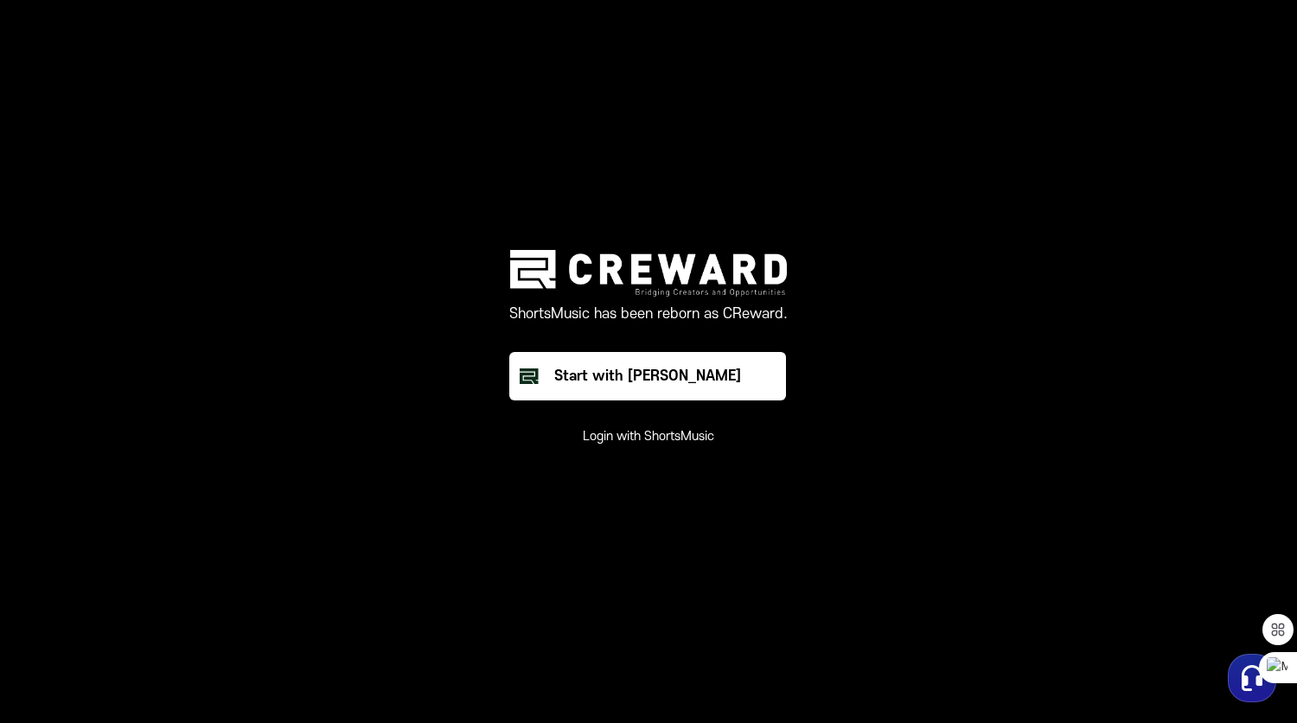
click at [641, 438] on button "Login with ShortsMusic" at bounding box center [648, 436] width 131 height 17
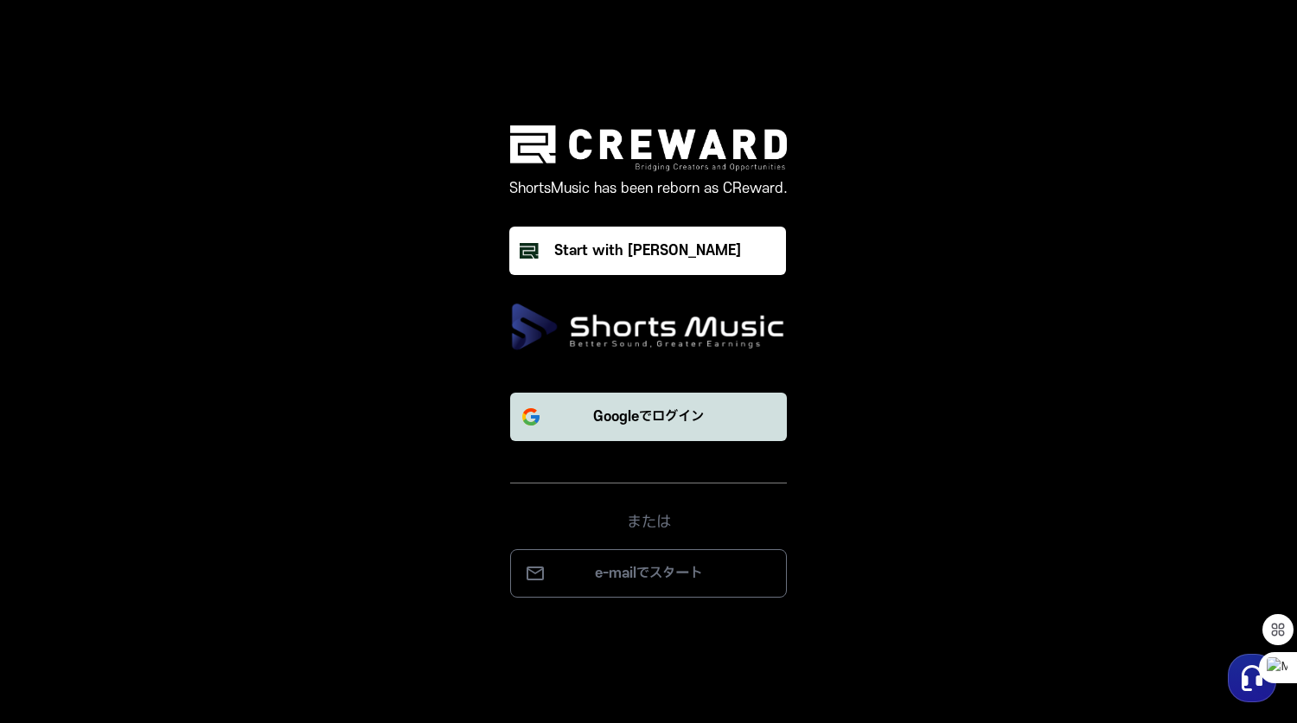
click at [636, 431] on button "Googleでログイン" at bounding box center [648, 417] width 277 height 48
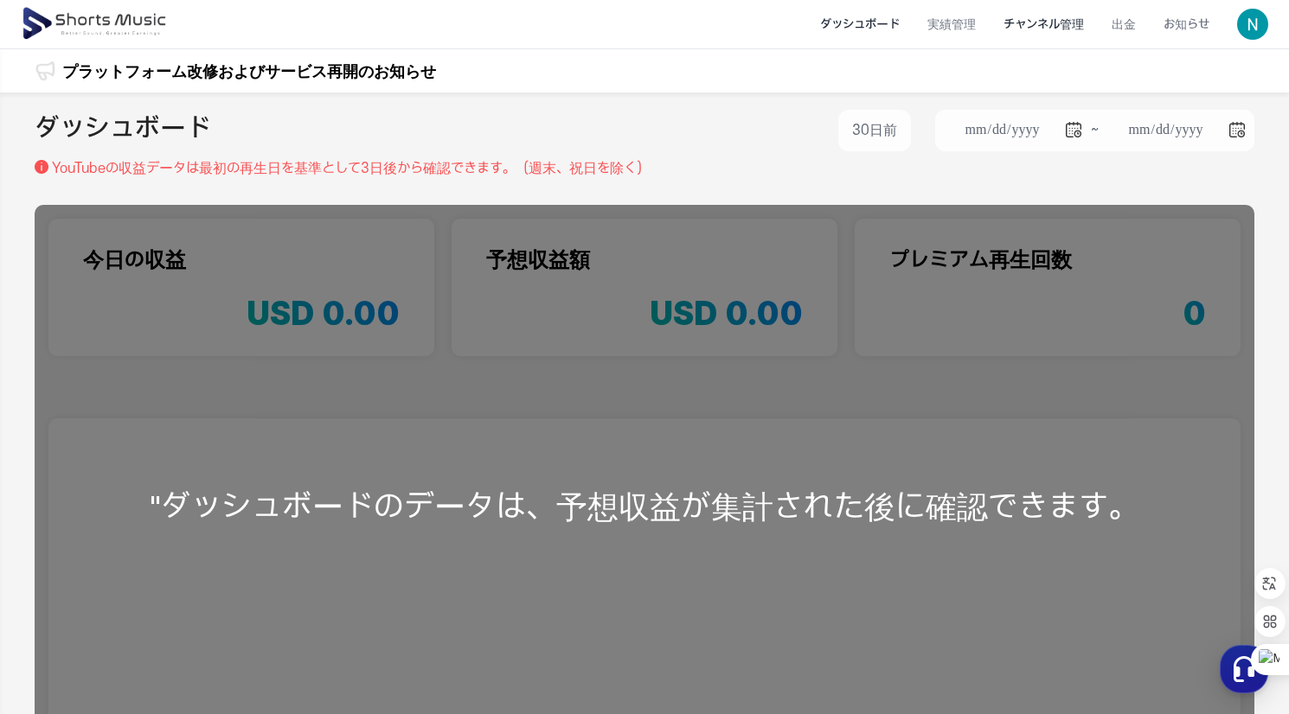
click at [1063, 21] on li "チャンネル管理" at bounding box center [1043, 25] width 108 height 46
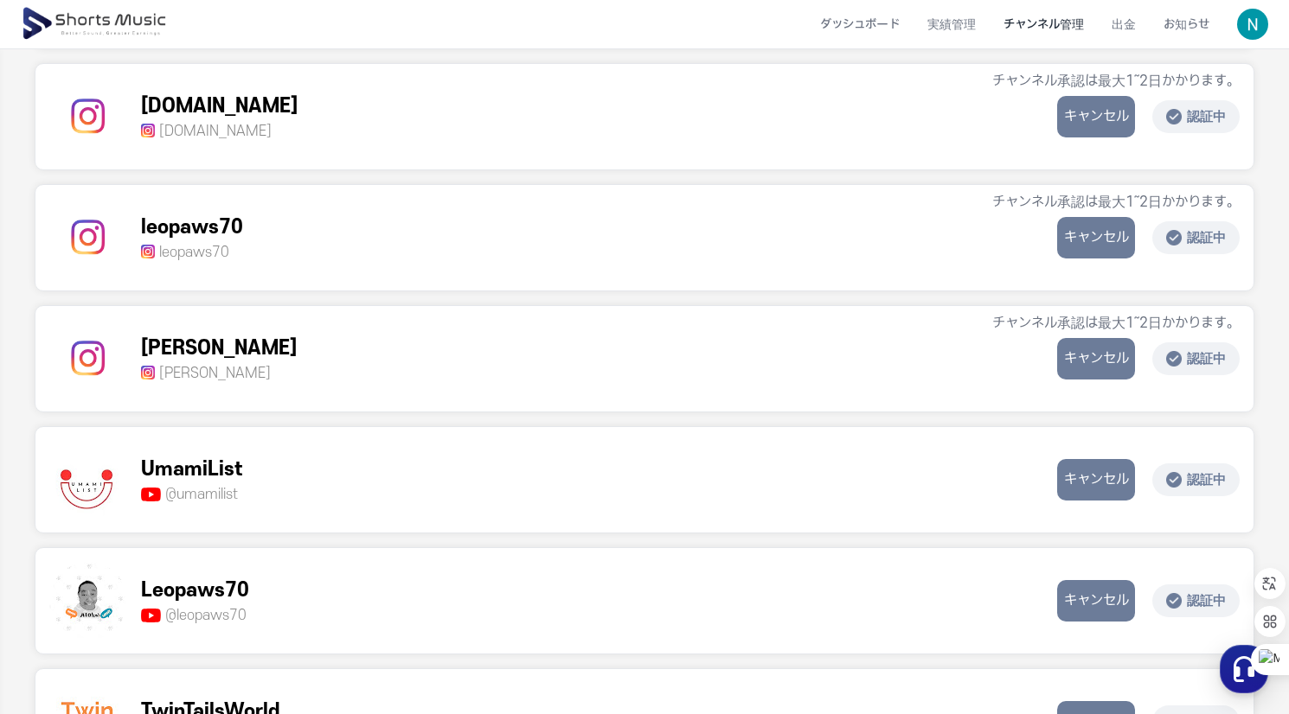
scroll to position [432, 0]
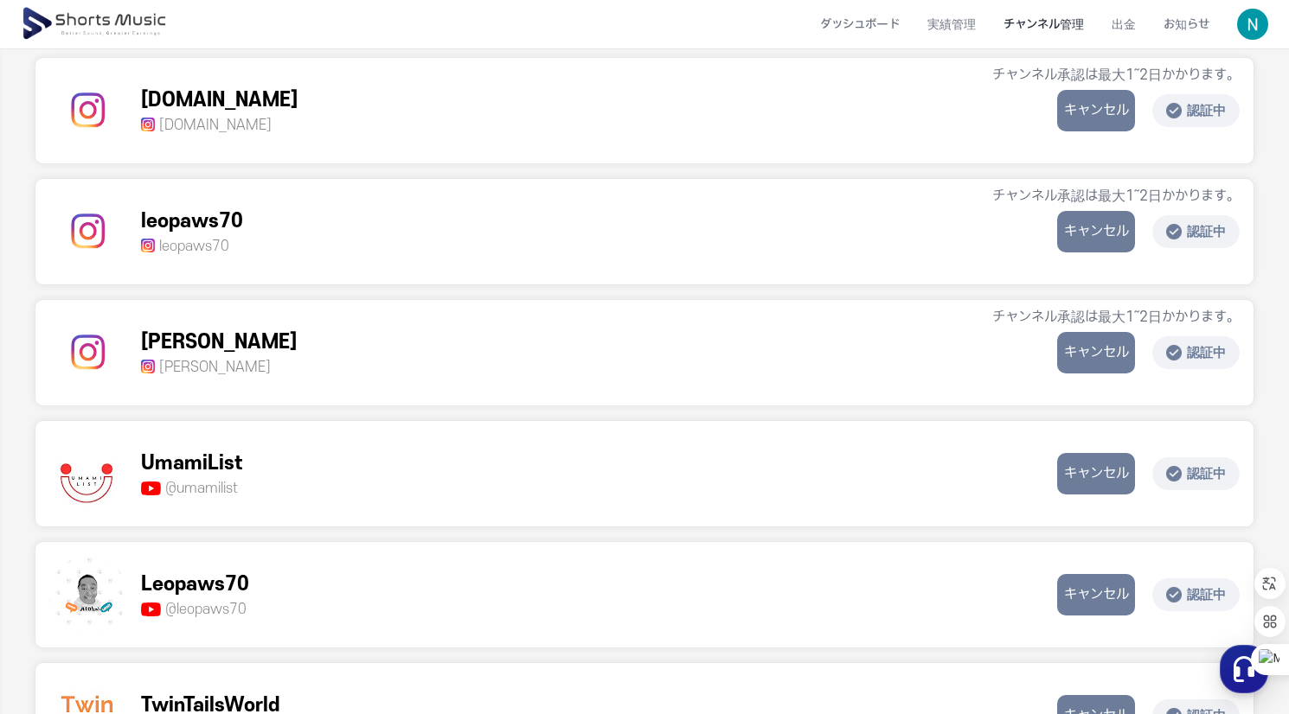
click at [1185, 472] on p "認証中" at bounding box center [1195, 475] width 87 height 34
drag, startPoint x: 1079, startPoint y: 475, endPoint x: 1080, endPoint y: 542, distance: 67.5
click at [1080, 542] on div "Ekaiworld @ekaiworld @ekai ... キャンセル 認証中 [DOMAIN_NAME] [DOMAIN_NAME] チャンネル承認は最大…" at bounding box center [645, 413] width 1220 height 955
click at [1080, 594] on button "キャンセル" at bounding box center [1096, 595] width 78 height 42
click at [1115, 593] on button "認証" at bounding box center [1105, 595] width 78 height 42
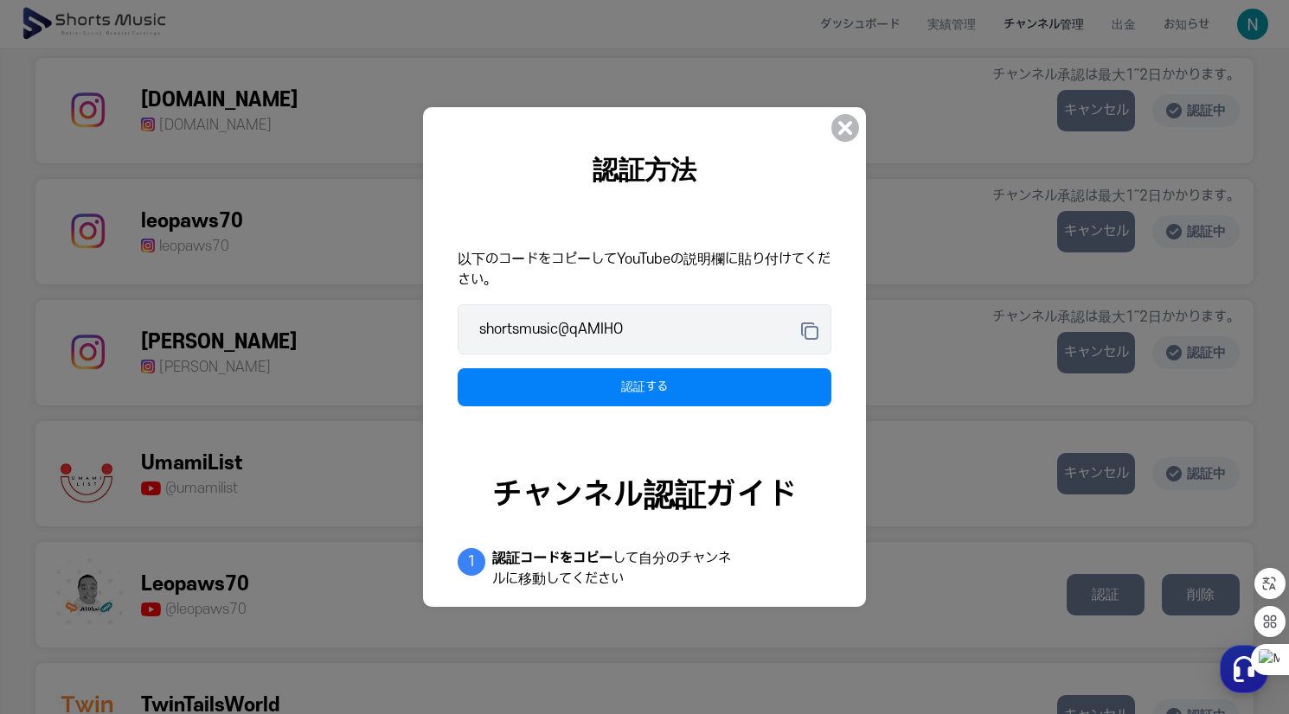
drag, startPoint x: 643, startPoint y: 319, endPoint x: 650, endPoint y: 434, distance: 115.3
click at [649, 428] on dialog "認証方法 以下のコードをコピーしてYouTubeの説明欄に貼り付けてください。 shortsmusic@qAMIHO 認証する チャンネル認証ガイド 1 認証…" at bounding box center [644, 357] width 443 height 500
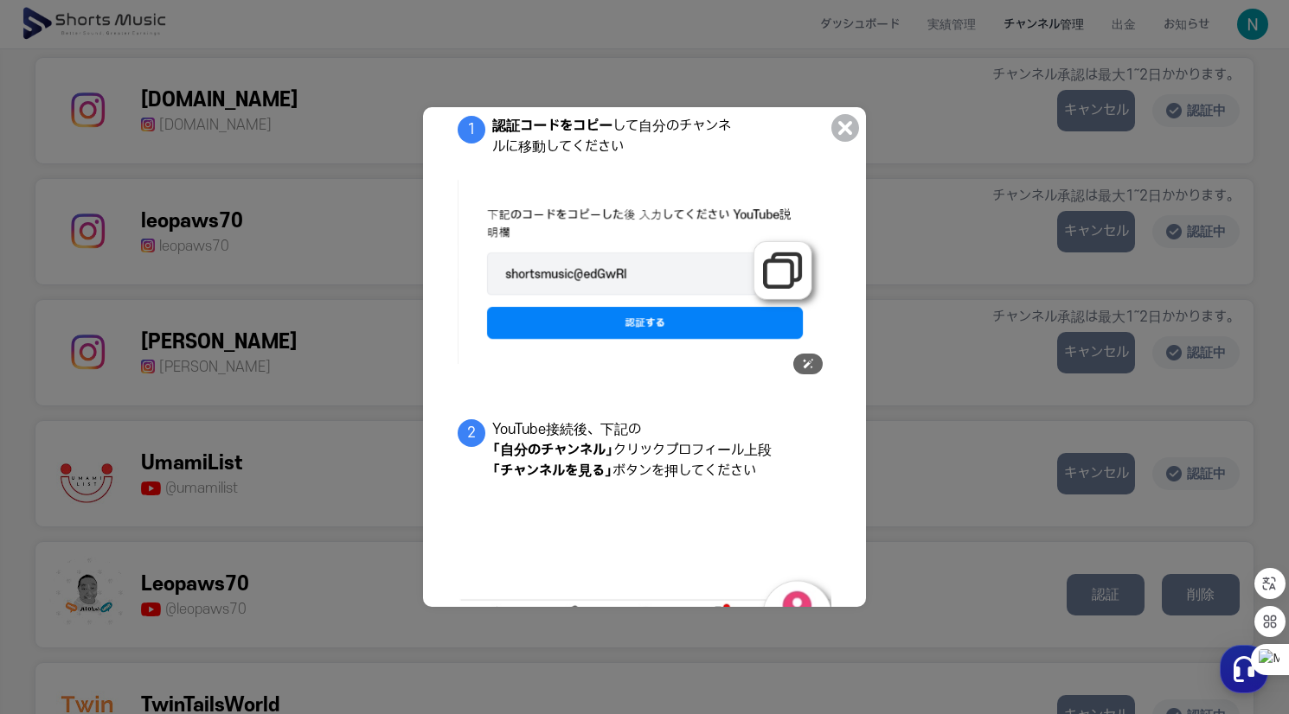
click at [800, 275] on img at bounding box center [645, 270] width 374 height 227
click at [644, 283] on img at bounding box center [645, 270] width 374 height 227
click at [777, 276] on img at bounding box center [645, 270] width 374 height 227
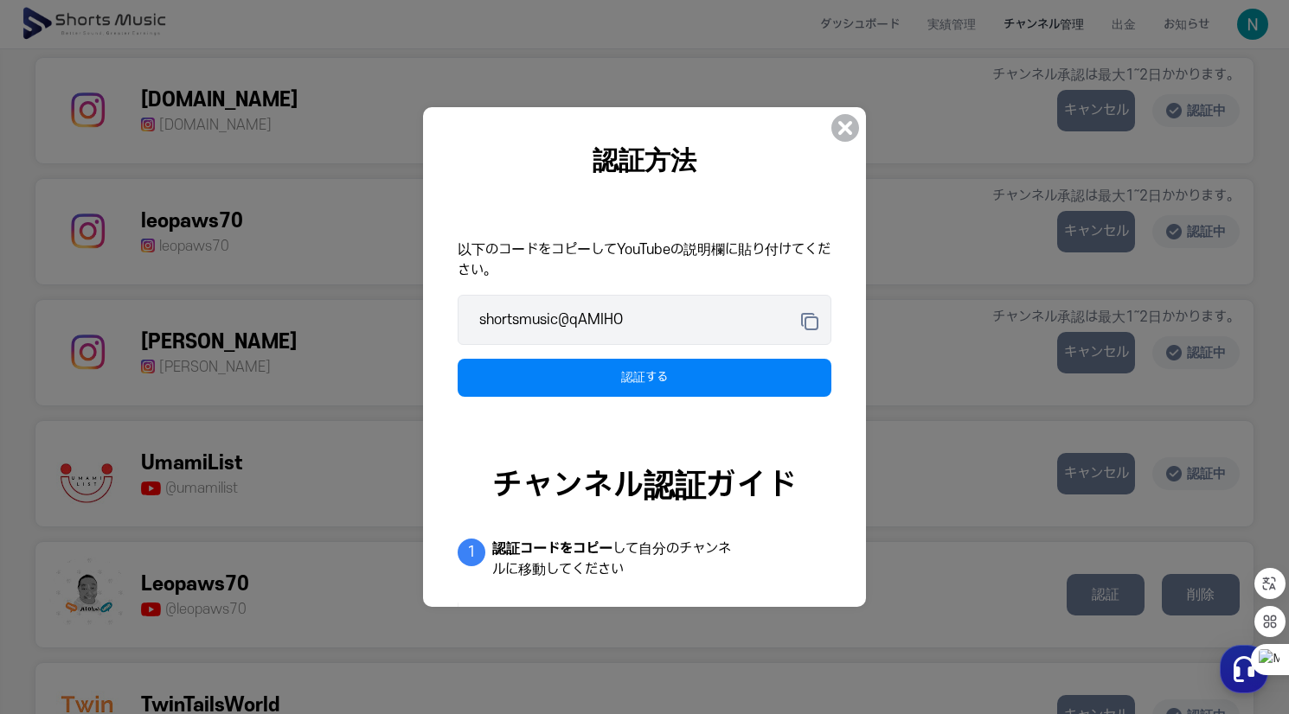
scroll to position [0, 0]
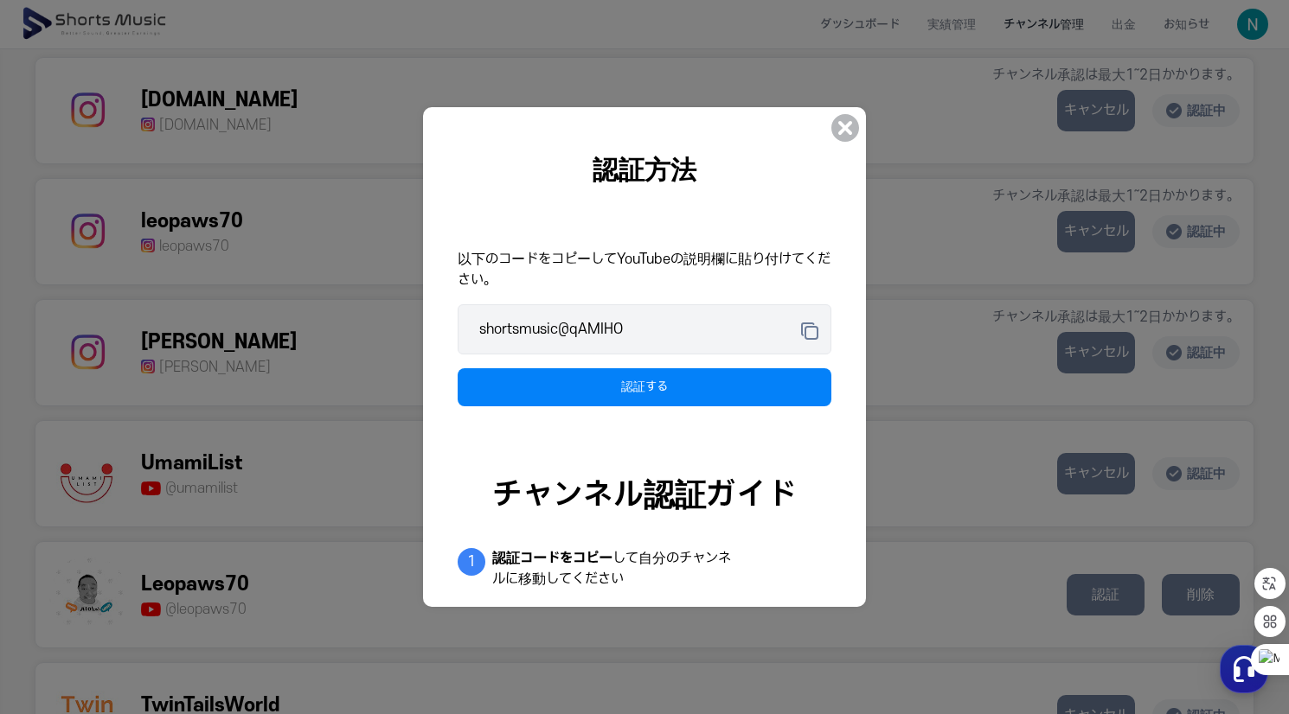
click at [816, 329] on icon at bounding box center [809, 331] width 21 height 21
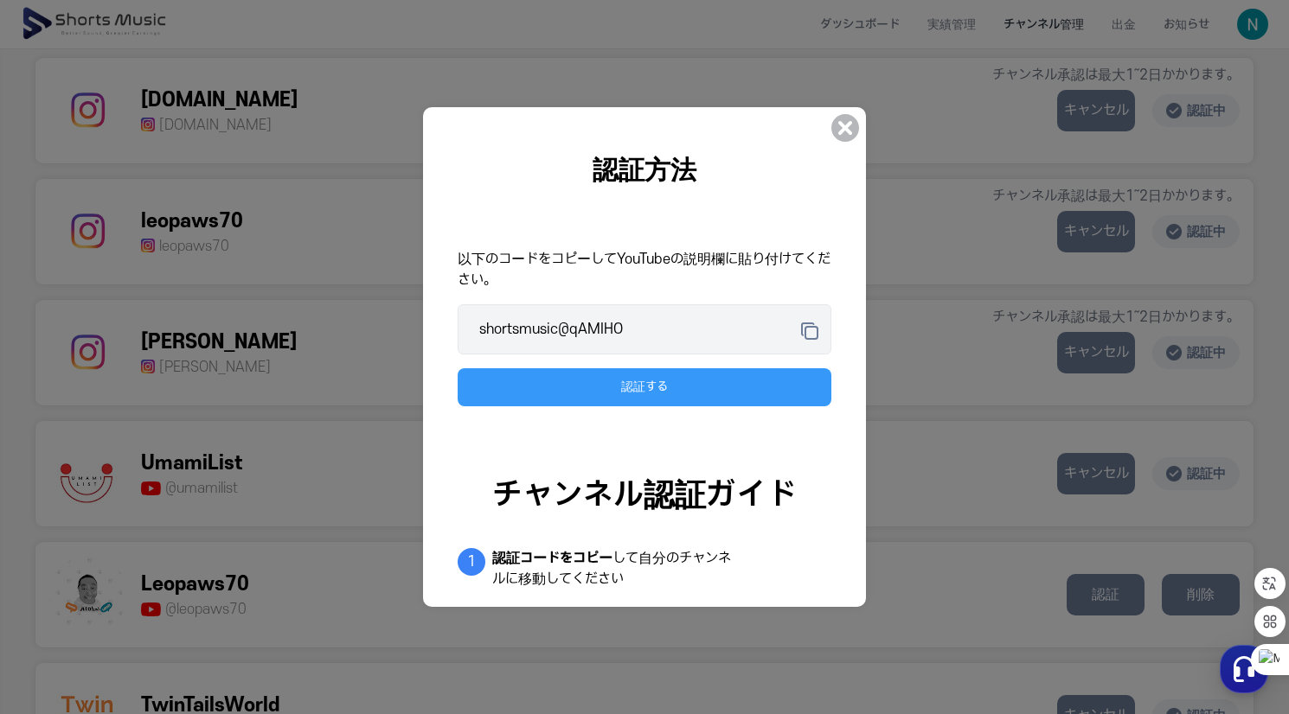
click at [667, 394] on div "認証する" at bounding box center [644, 387] width 304 height 17
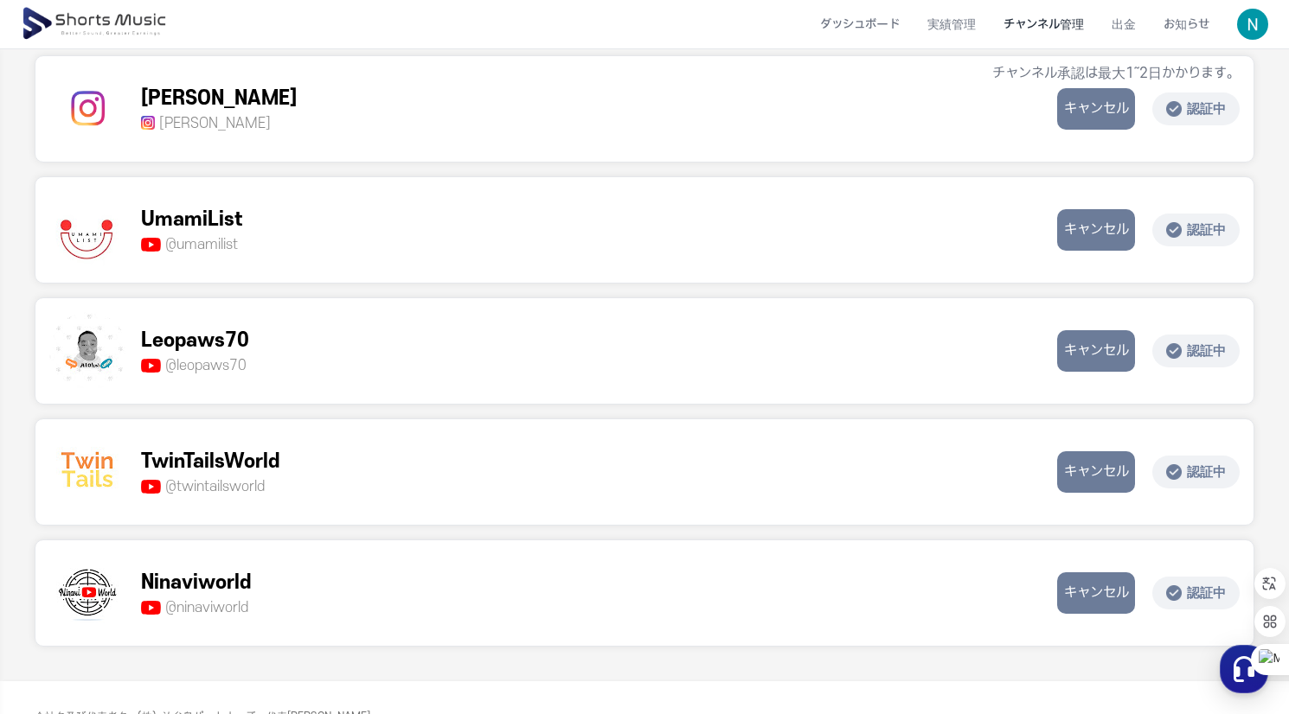
scroll to position [761, 0]
